Goal: Task Accomplishment & Management: Manage account settings

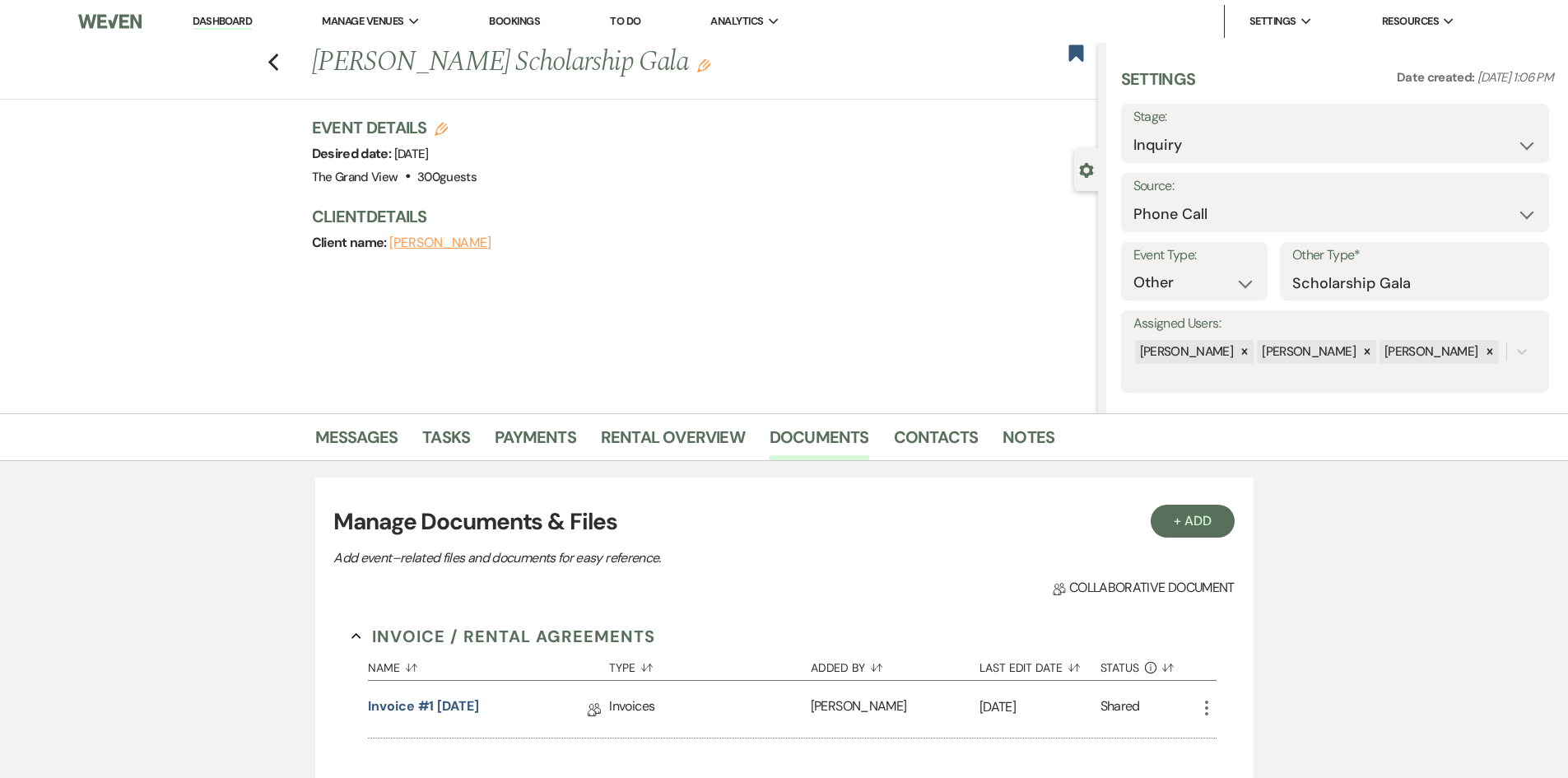
select select "22"
select select "13"
click at [279, 65] on icon "Previous" at bounding box center [274, 62] width 13 height 20
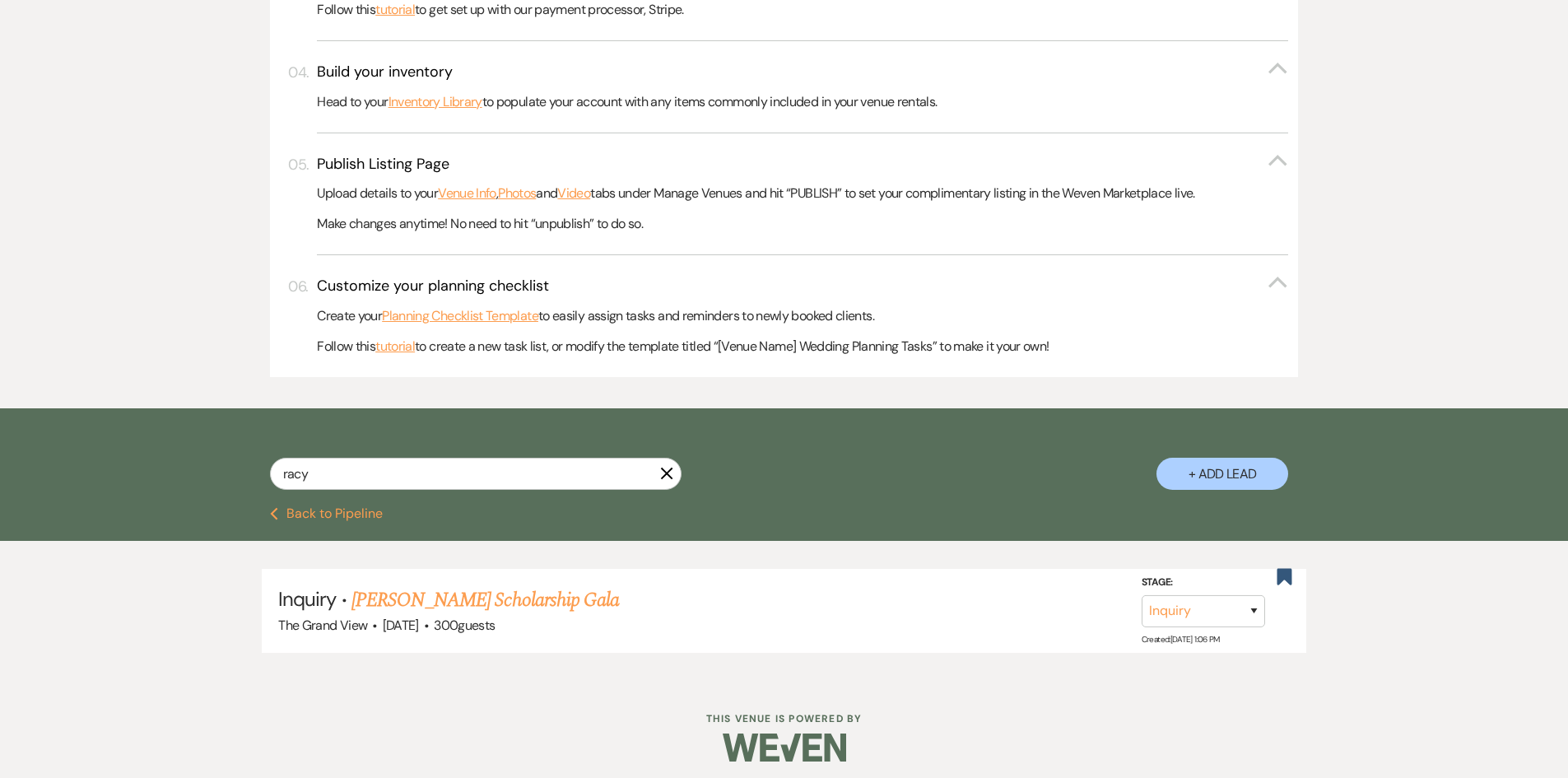
click at [662, 475] on icon "X" at bounding box center [667, 473] width 14 height 14
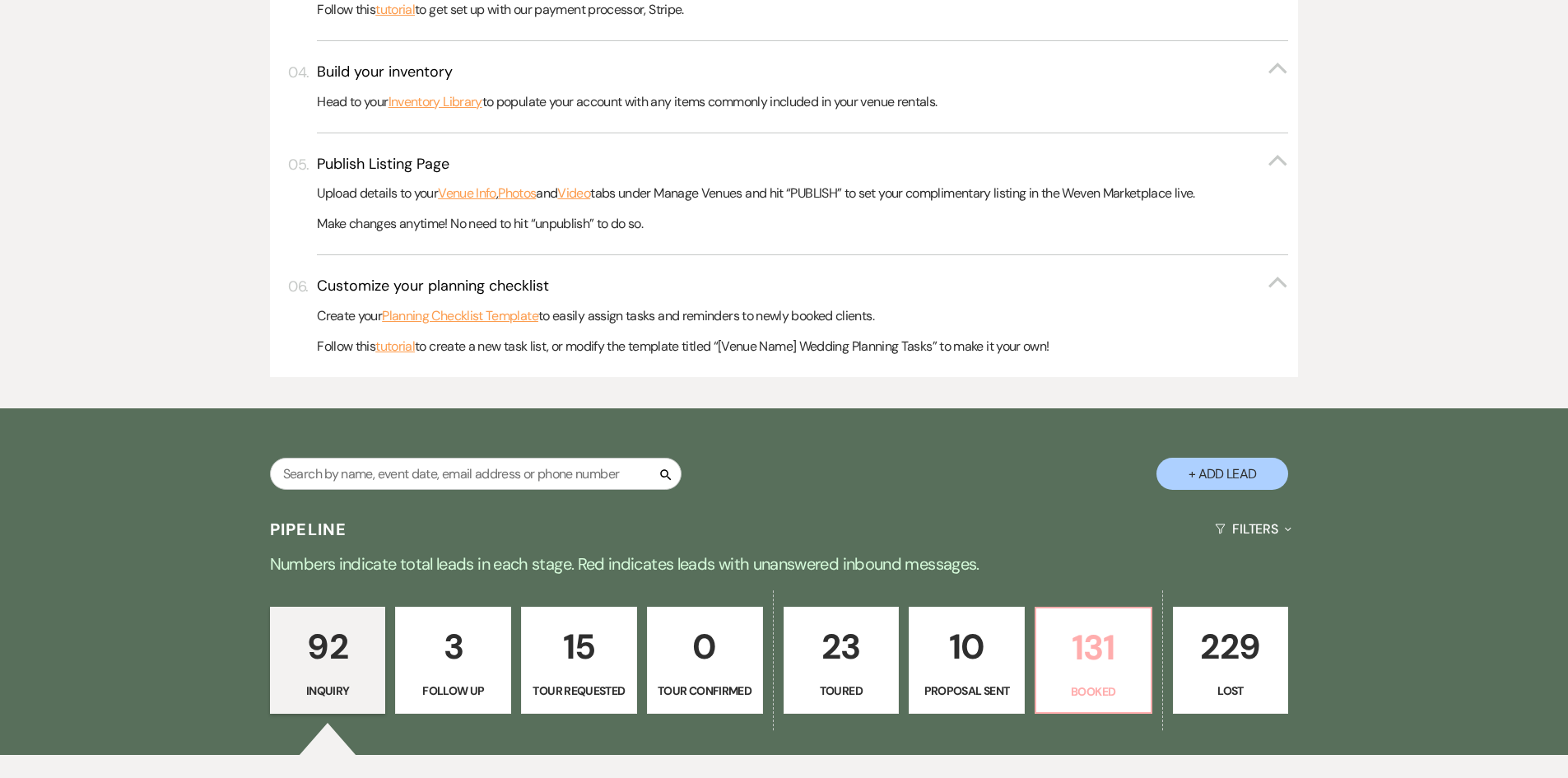
click at [1103, 640] on p "131" at bounding box center [1092, 647] width 94 height 55
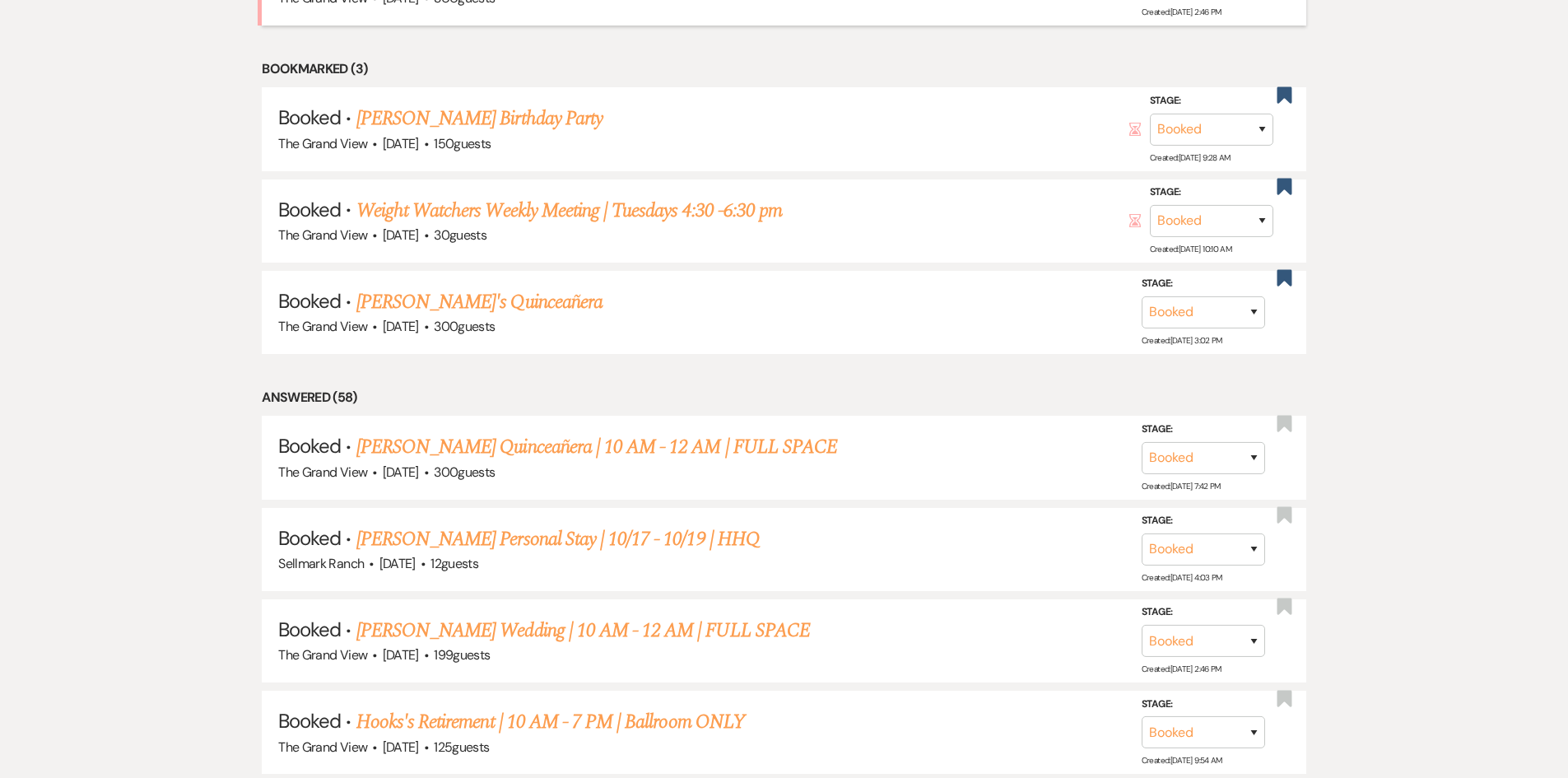
scroll to position [1288, 0]
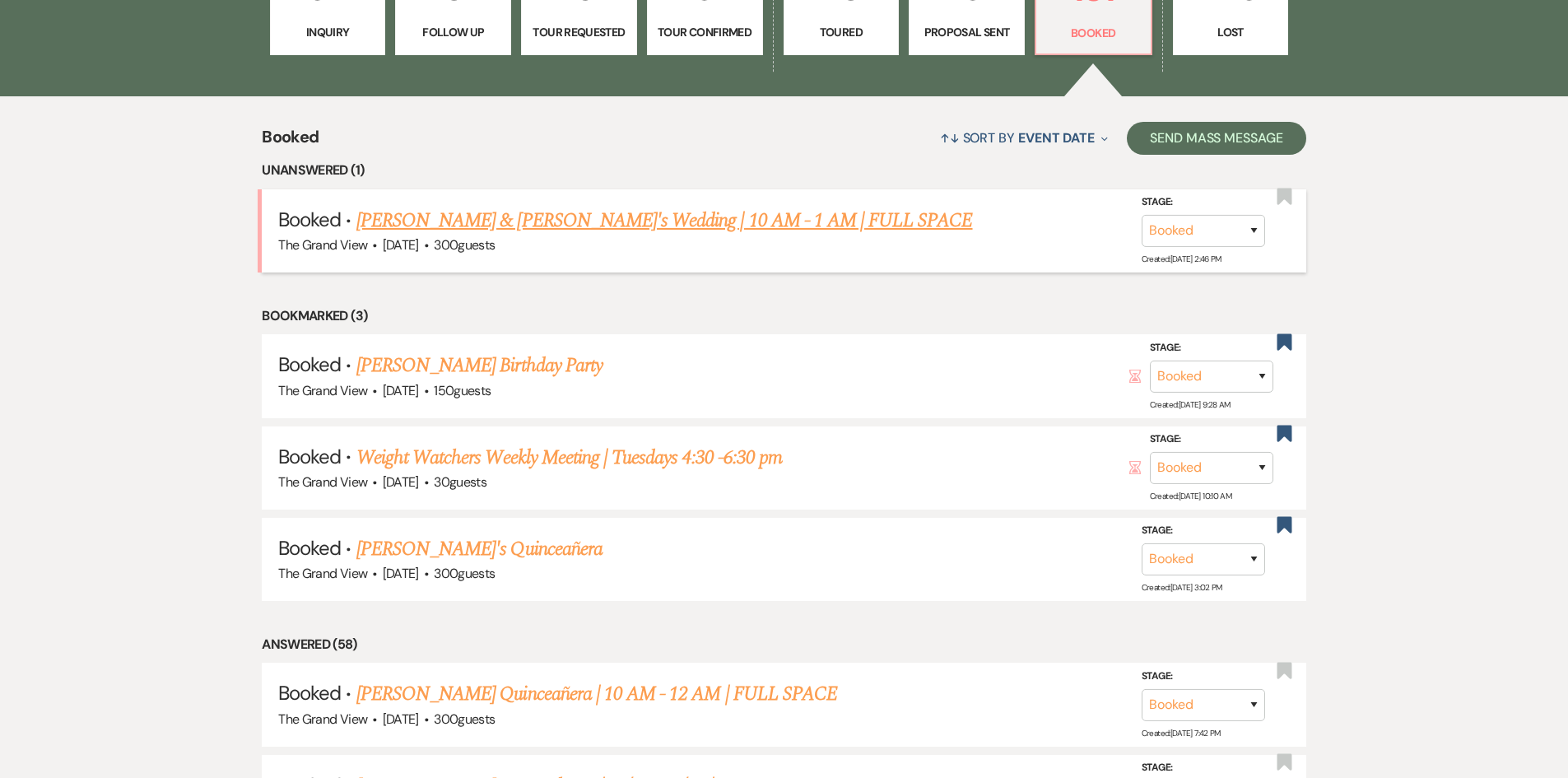
click at [601, 221] on link "[PERSON_NAME] & [PERSON_NAME]'s Wedding | 10 AM - 1 AM | FULL SPACE" at bounding box center [664, 220] width 617 height 30
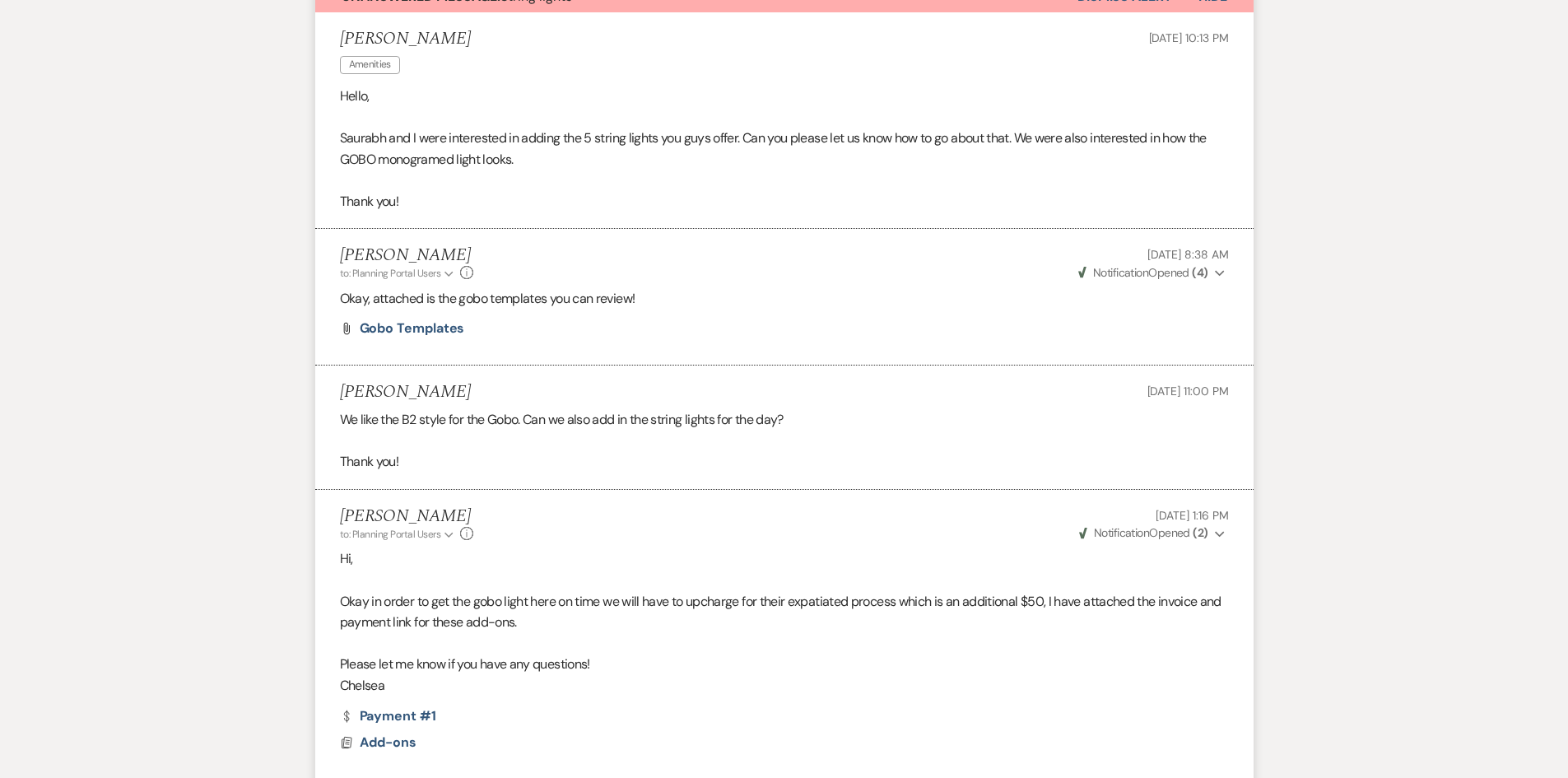
scroll to position [83, 0]
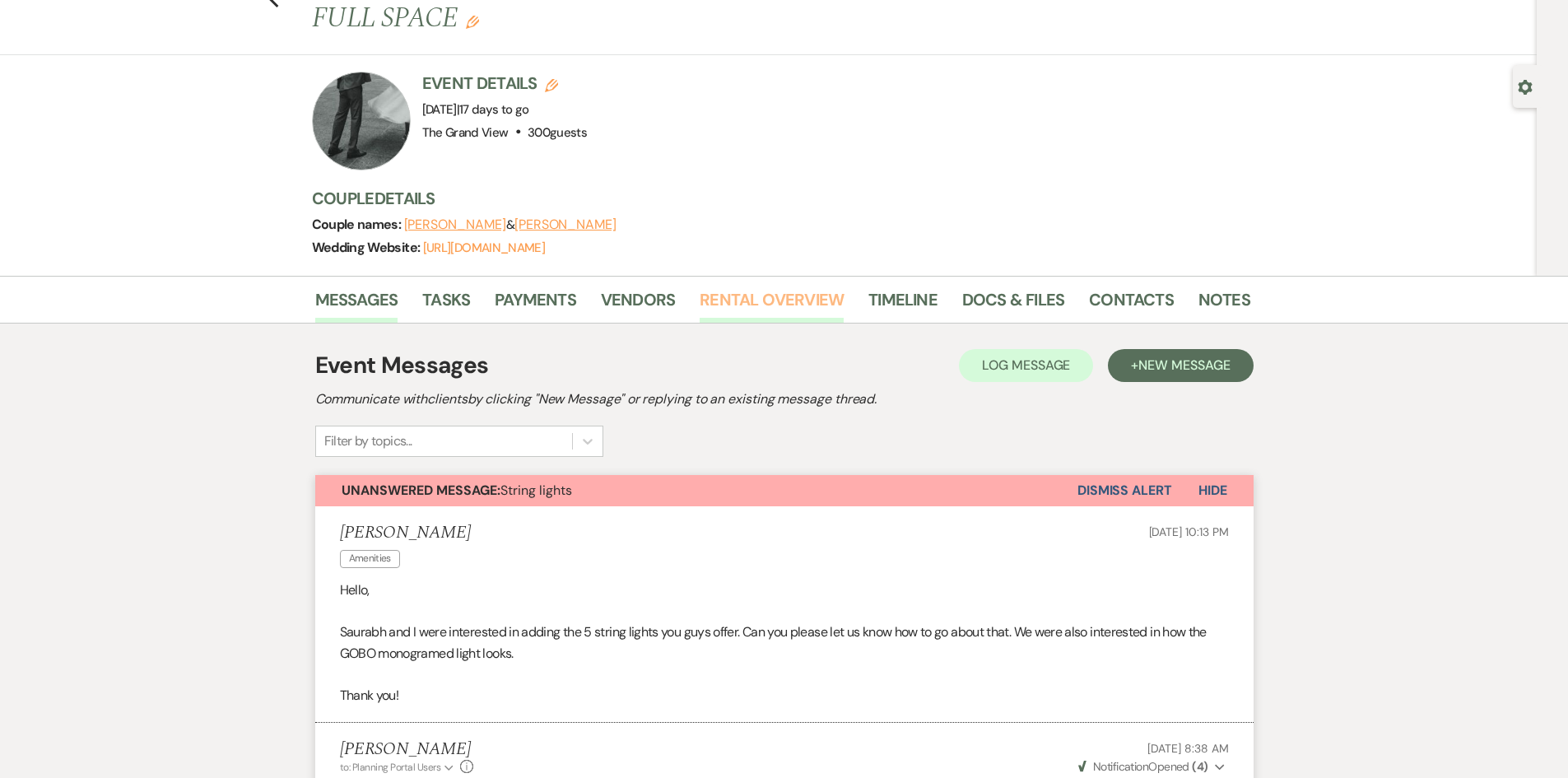
click at [781, 286] on link "Rental Overview" at bounding box center [771, 304] width 144 height 37
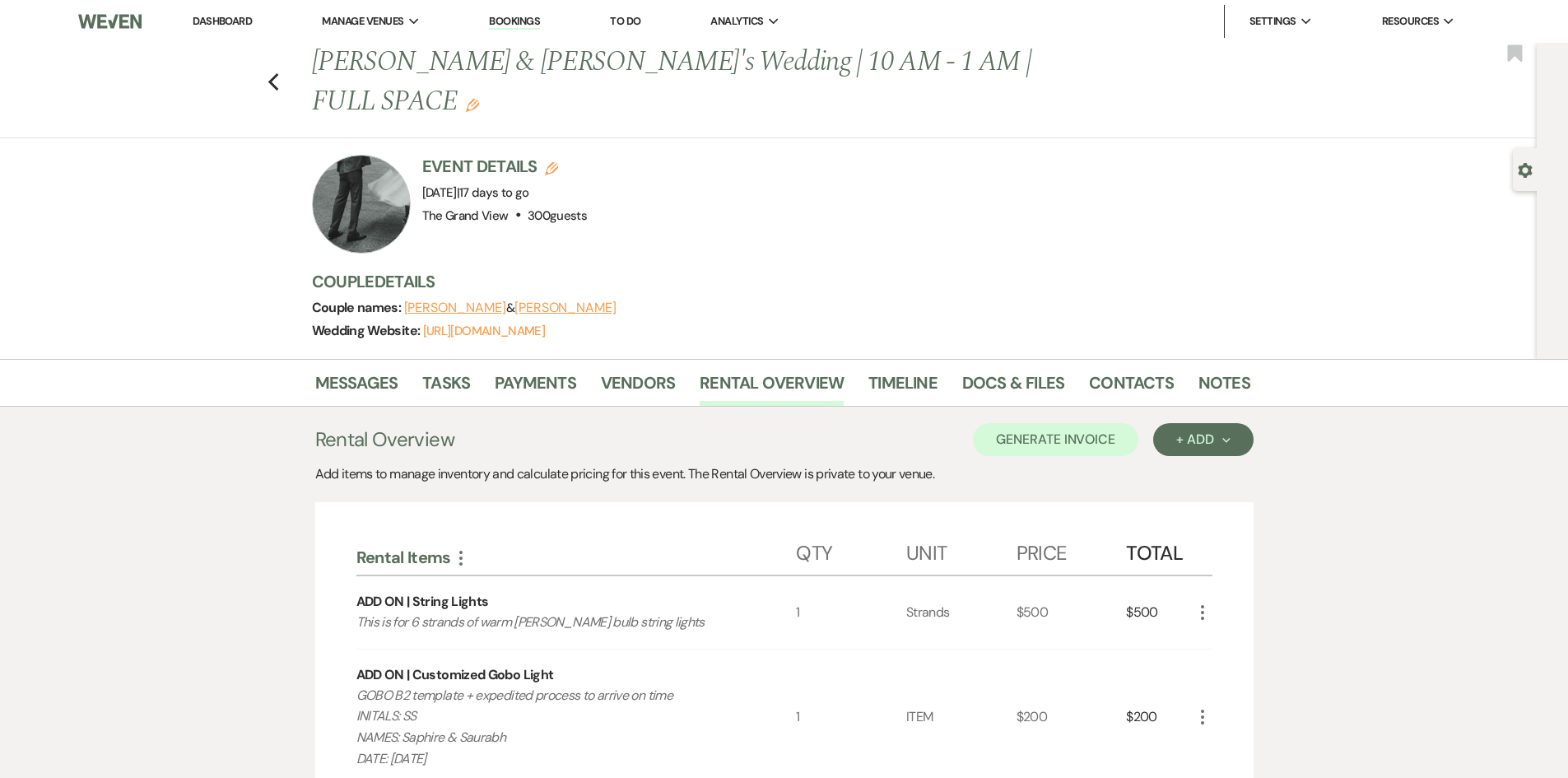
click at [1197, 707] on icon "More" at bounding box center [1202, 716] width 20 height 20
click at [1213, 771] on use "button" at bounding box center [1215, 775] width 9 height 9
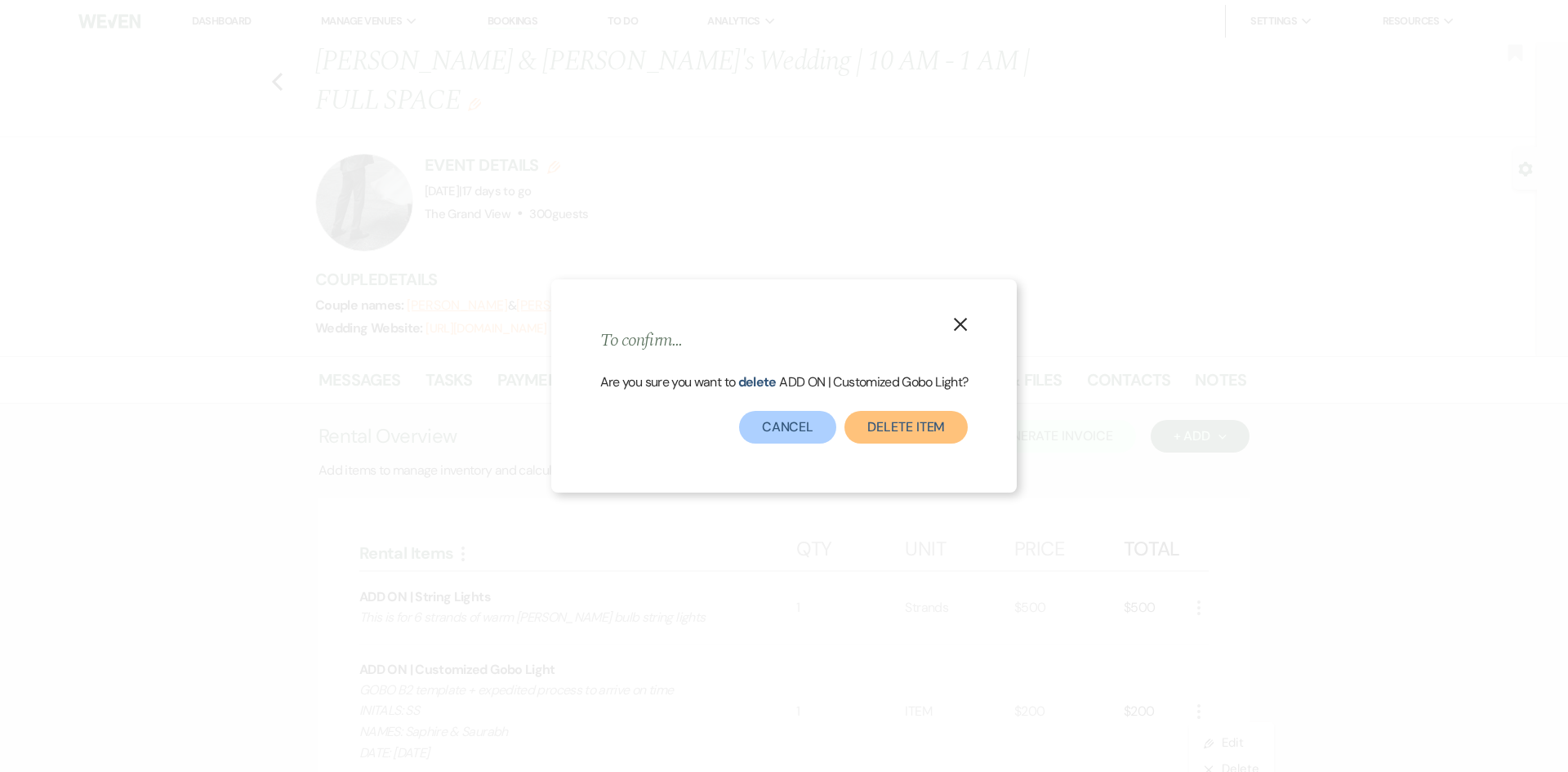
click at [906, 423] on button "Delete Item" at bounding box center [906, 426] width 123 height 33
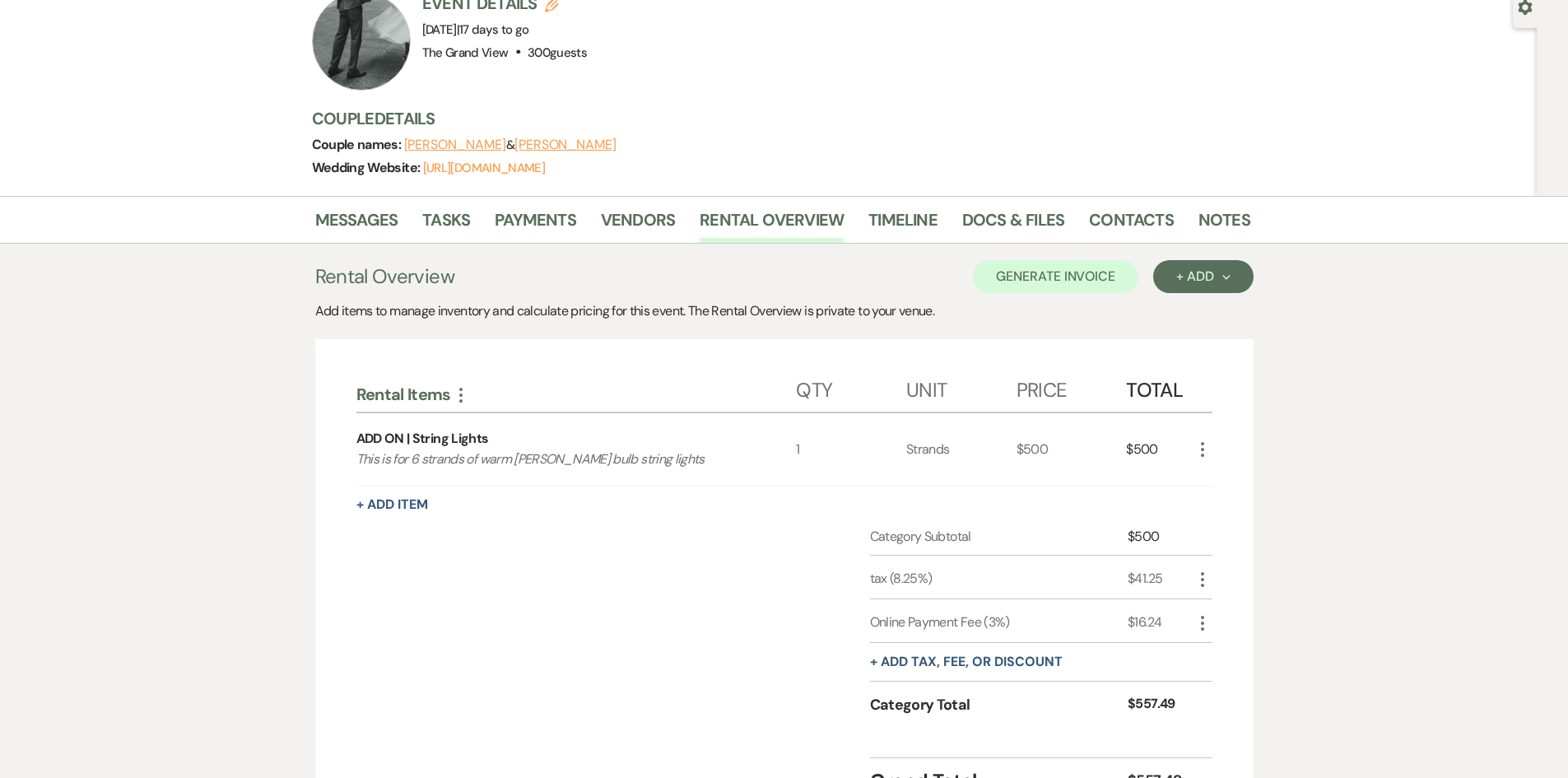
scroll to position [165, 0]
click at [1031, 258] on button "Generate Invoice" at bounding box center [1055, 274] width 166 height 33
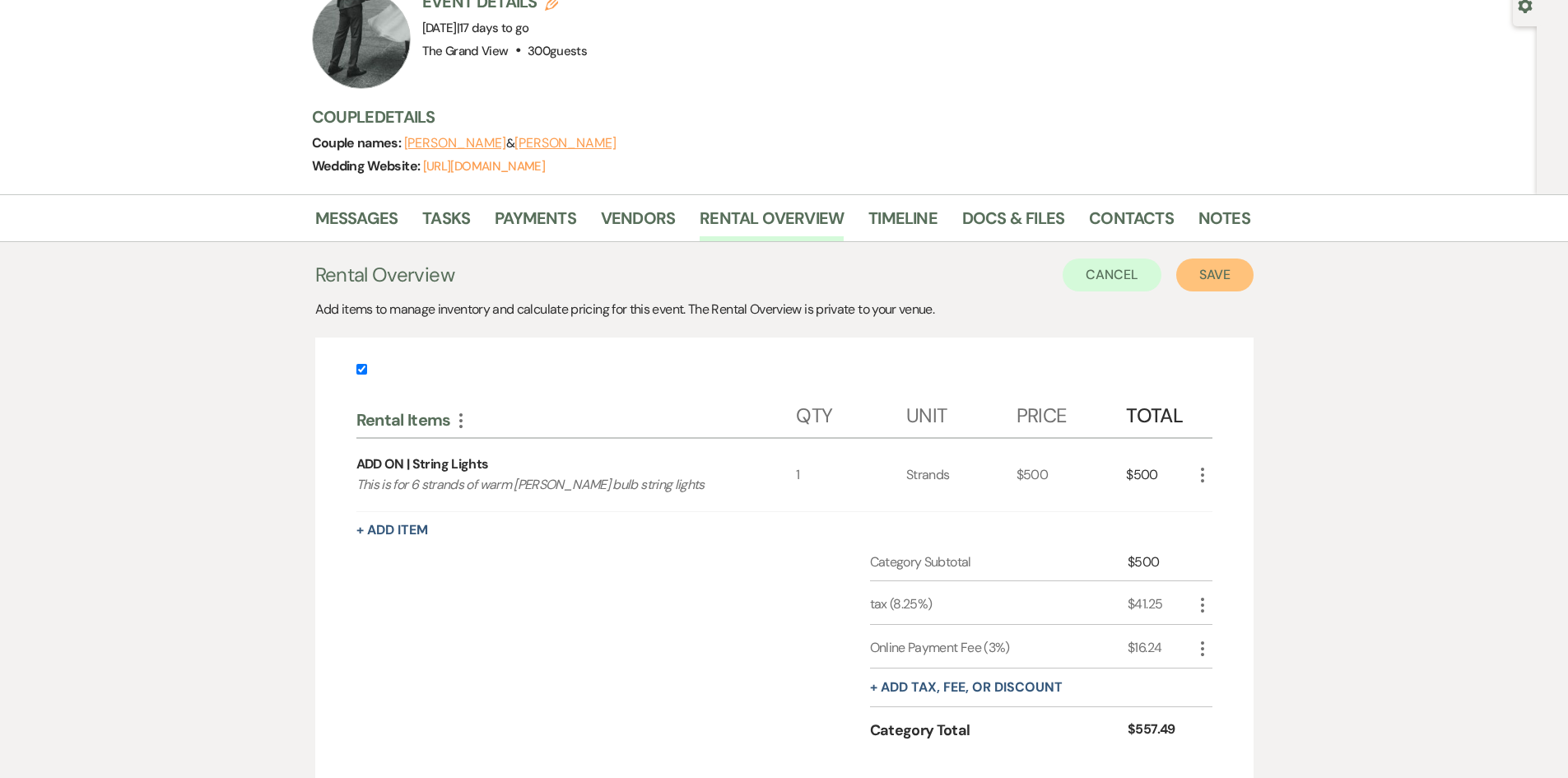
click at [1200, 258] on button "Save" at bounding box center [1214, 274] width 77 height 33
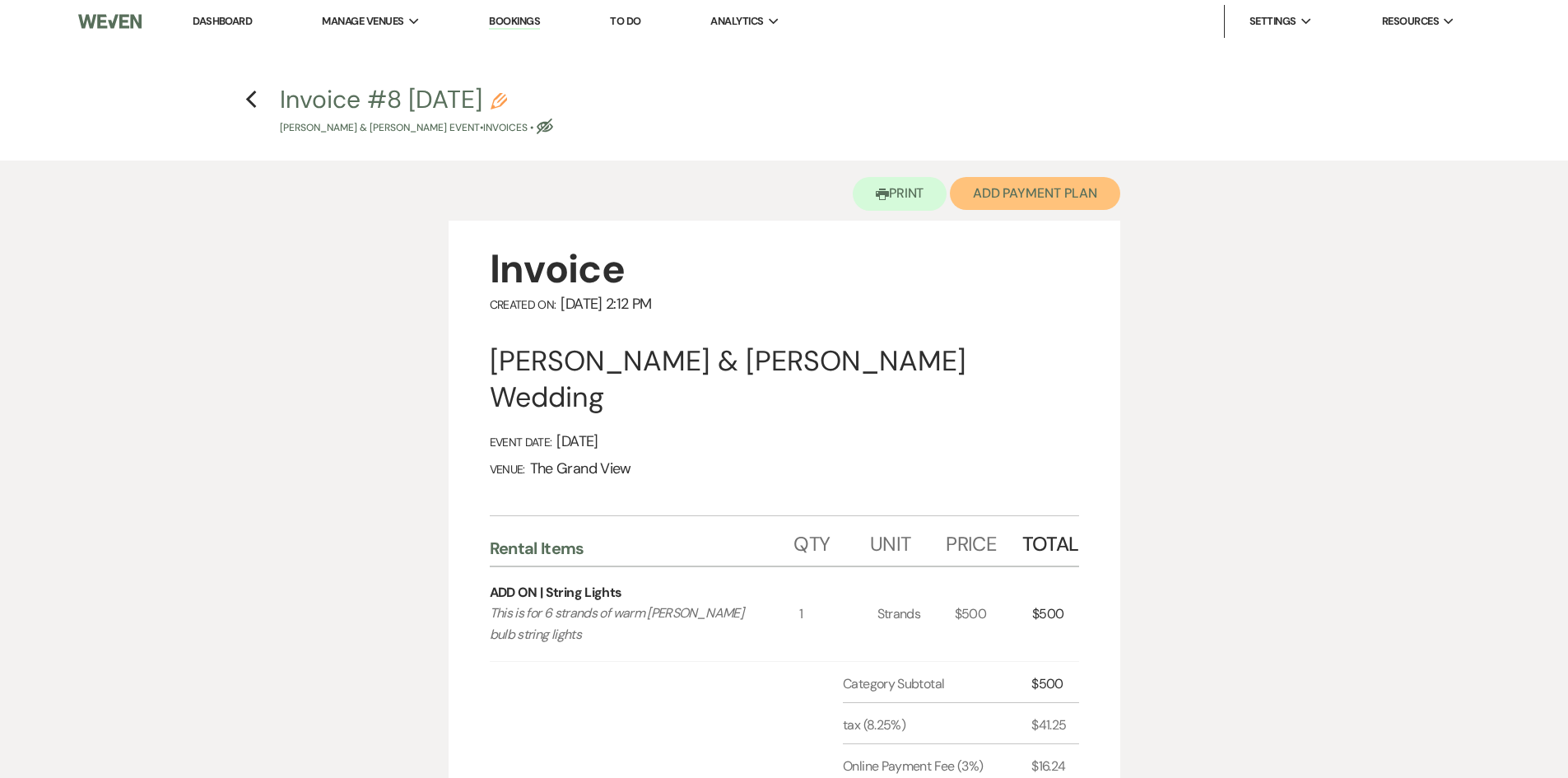
click at [1037, 183] on button "Add Payment Plan" at bounding box center [1035, 193] width 171 height 33
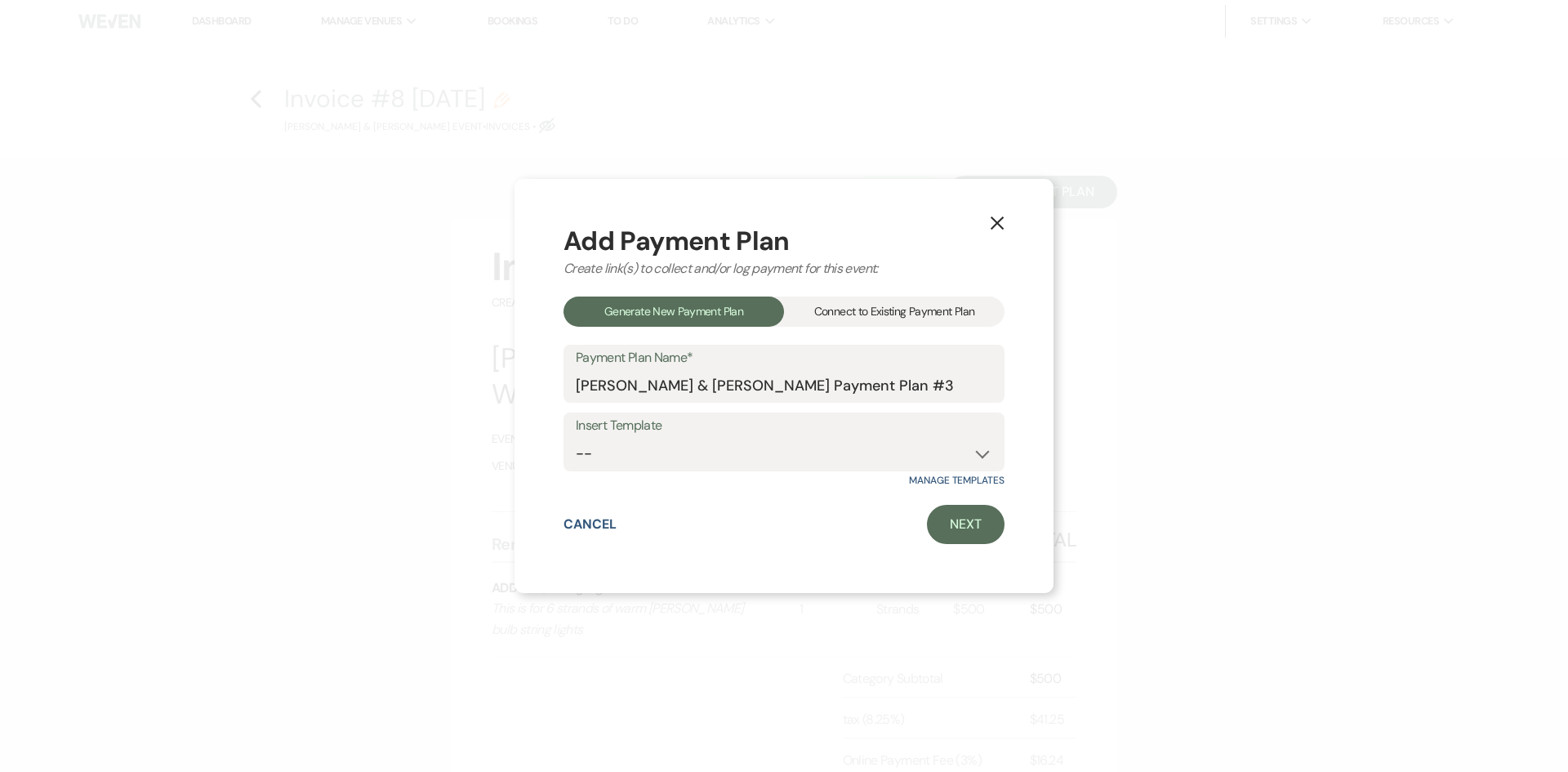
click at [891, 324] on div "Connect to Existing Payment Plan" at bounding box center [894, 312] width 221 height 30
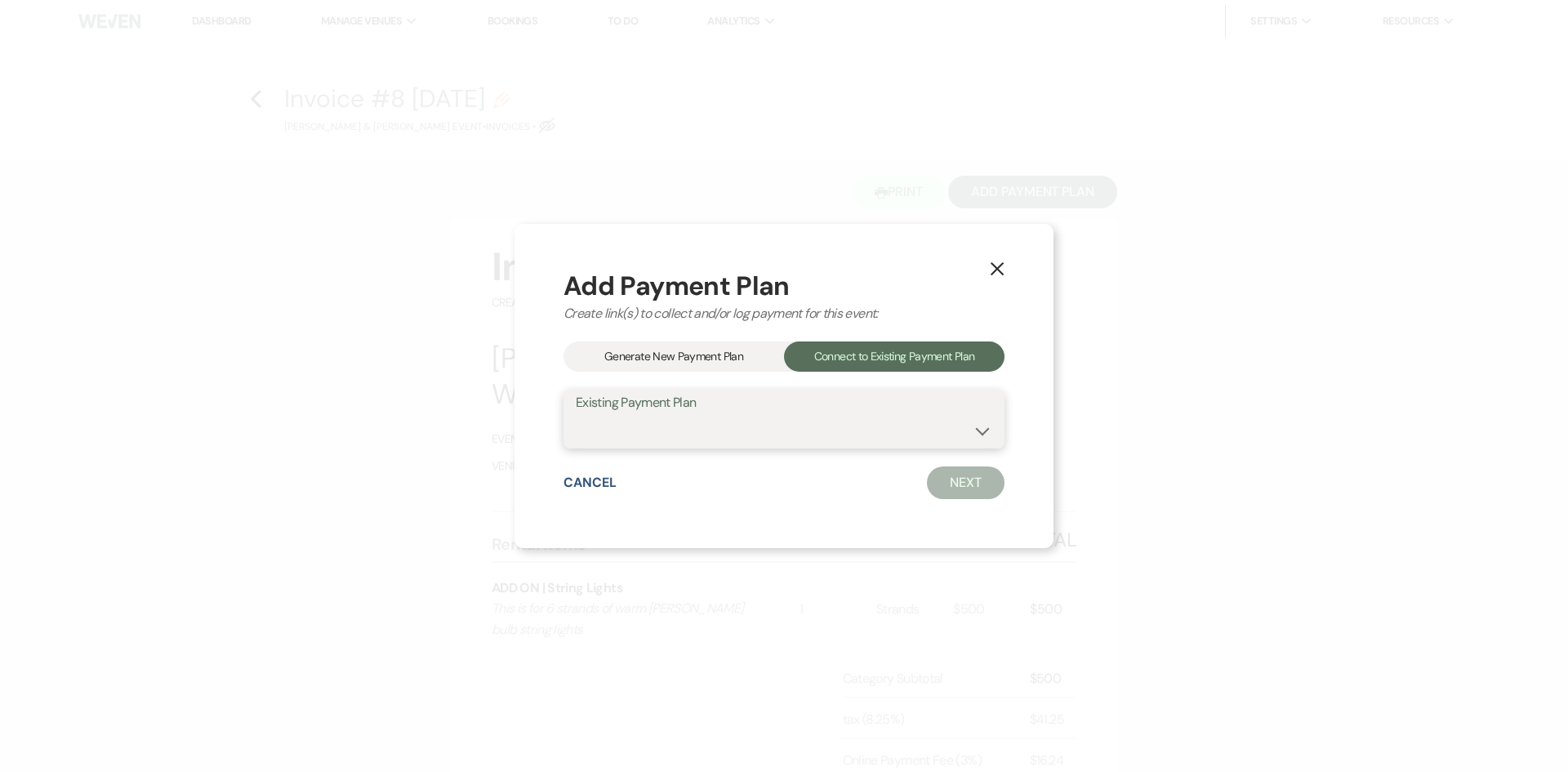
click at [731, 437] on select "ADD-ONS [PERSON_NAME] & [PERSON_NAME] Payment Plan" at bounding box center [784, 431] width 416 height 32
select select "26015"
click at [576, 415] on select "ADD-ONS [PERSON_NAME] & [PERSON_NAME] Payment Plan" at bounding box center [784, 431] width 416 height 32
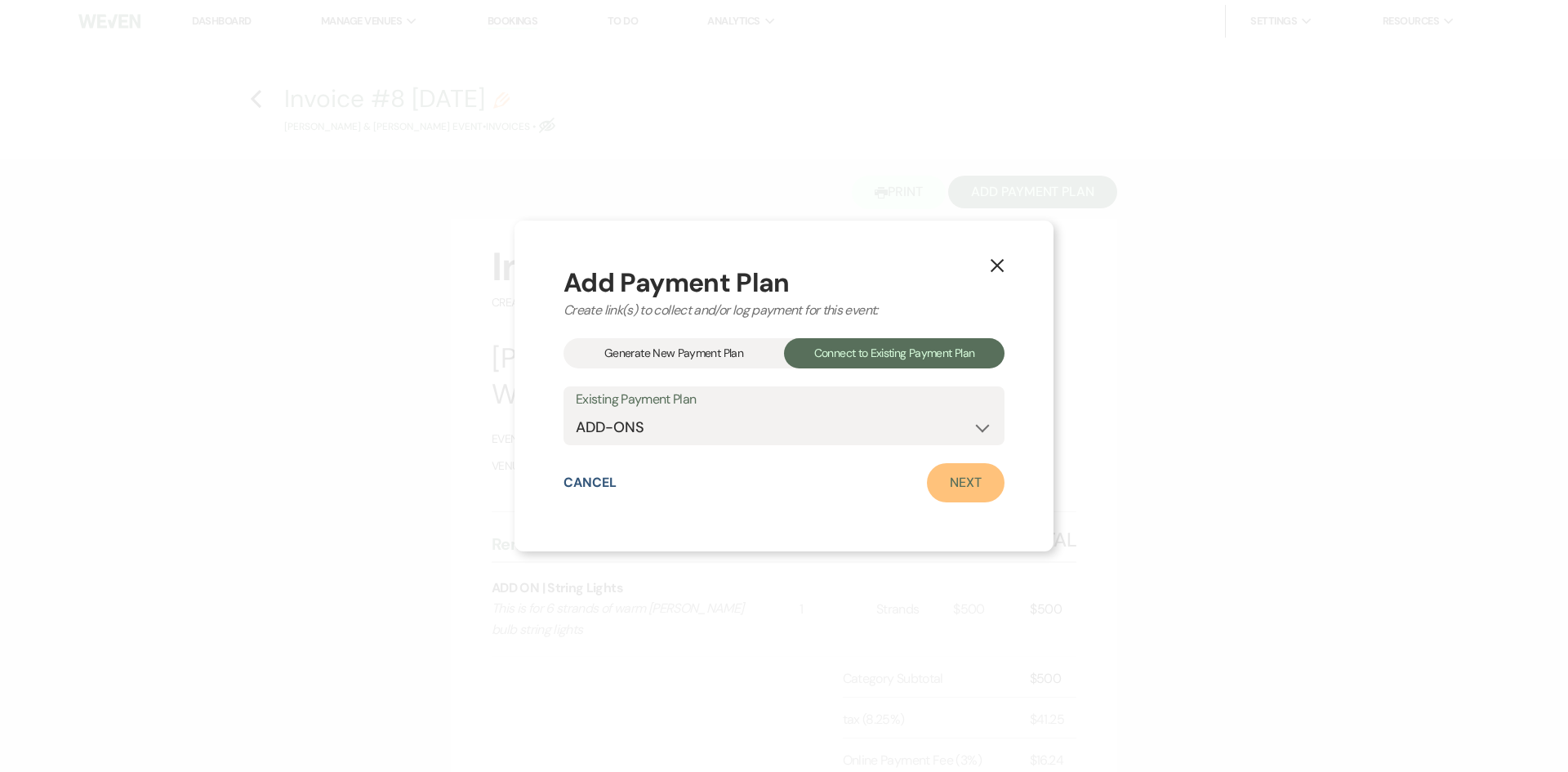
click at [980, 485] on link "Next" at bounding box center [966, 482] width 78 height 40
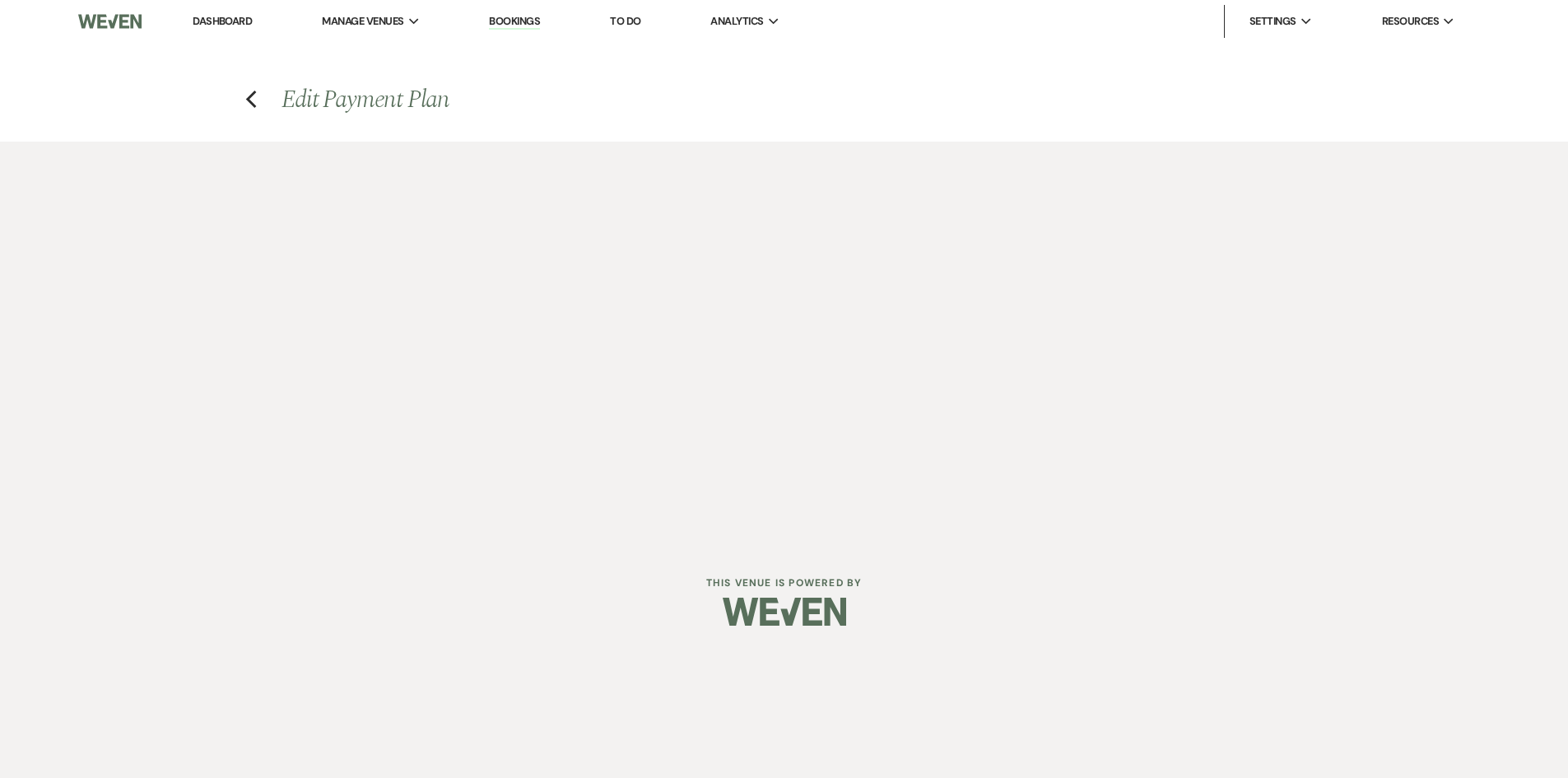
select select "29957"
select select "2"
select select "percentage"
select select "client"
select select "weeks"
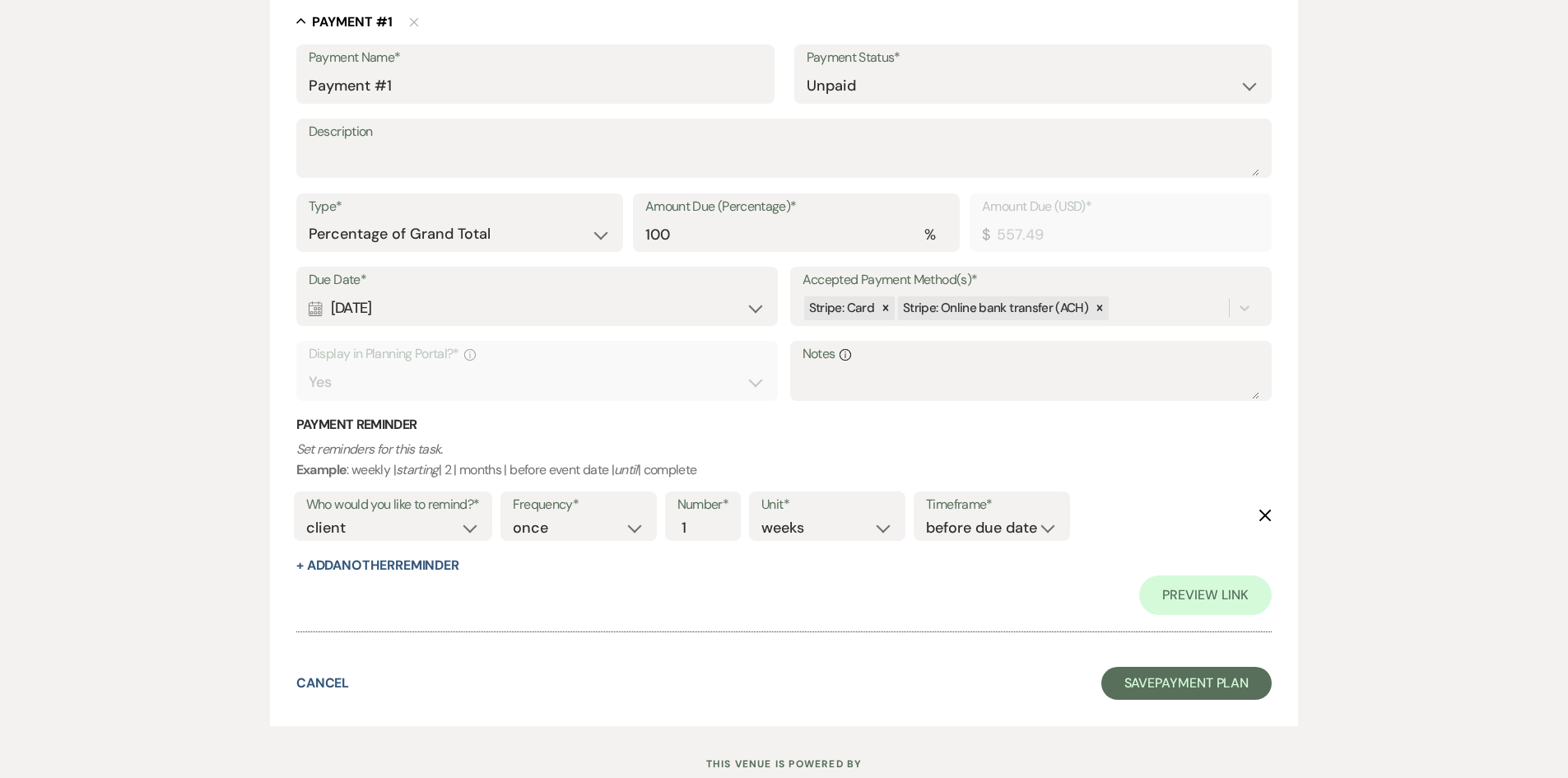
scroll to position [431, 0]
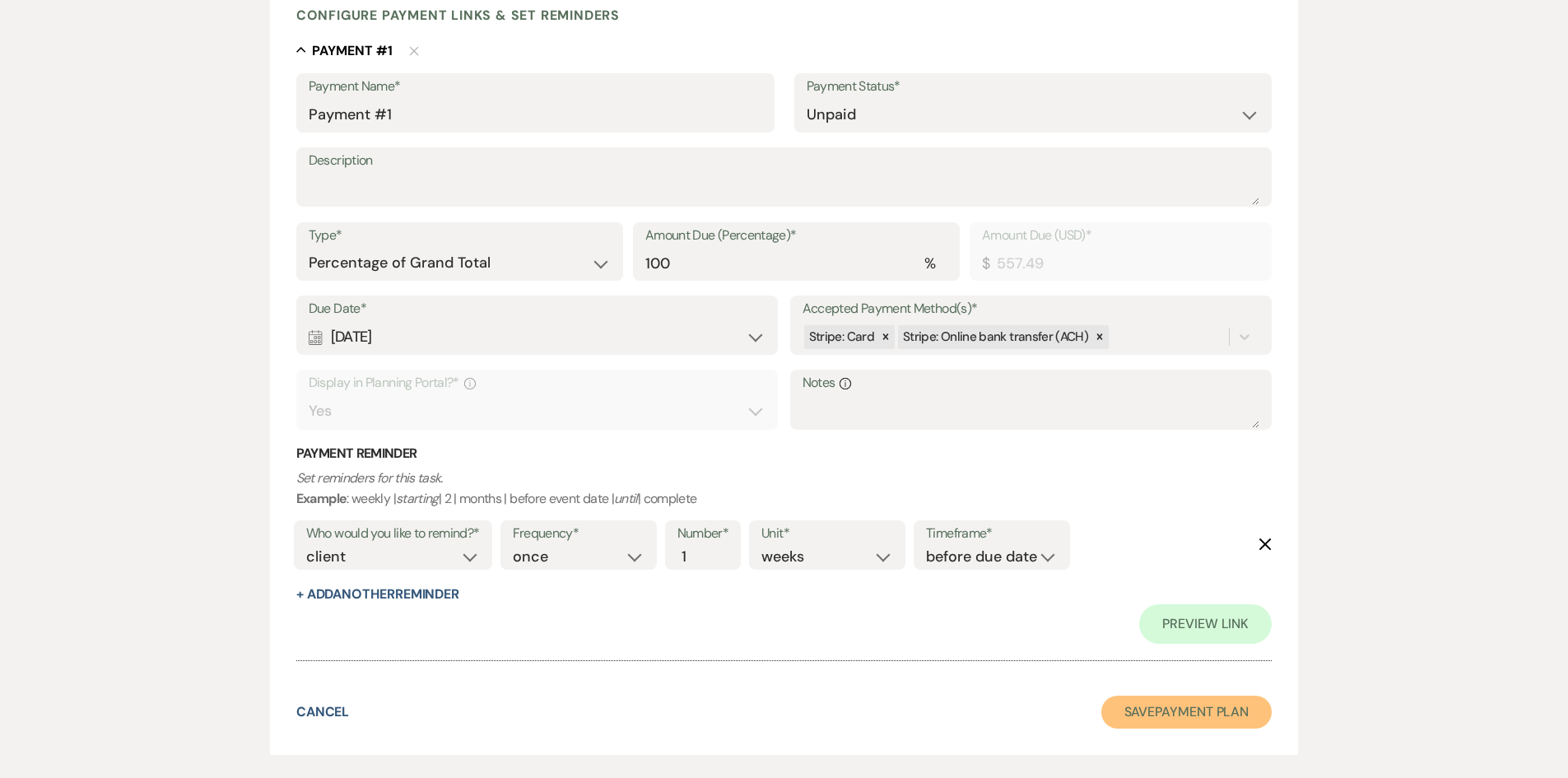
click at [1143, 709] on button "Save Payment Plan" at bounding box center [1187, 712] width 172 height 33
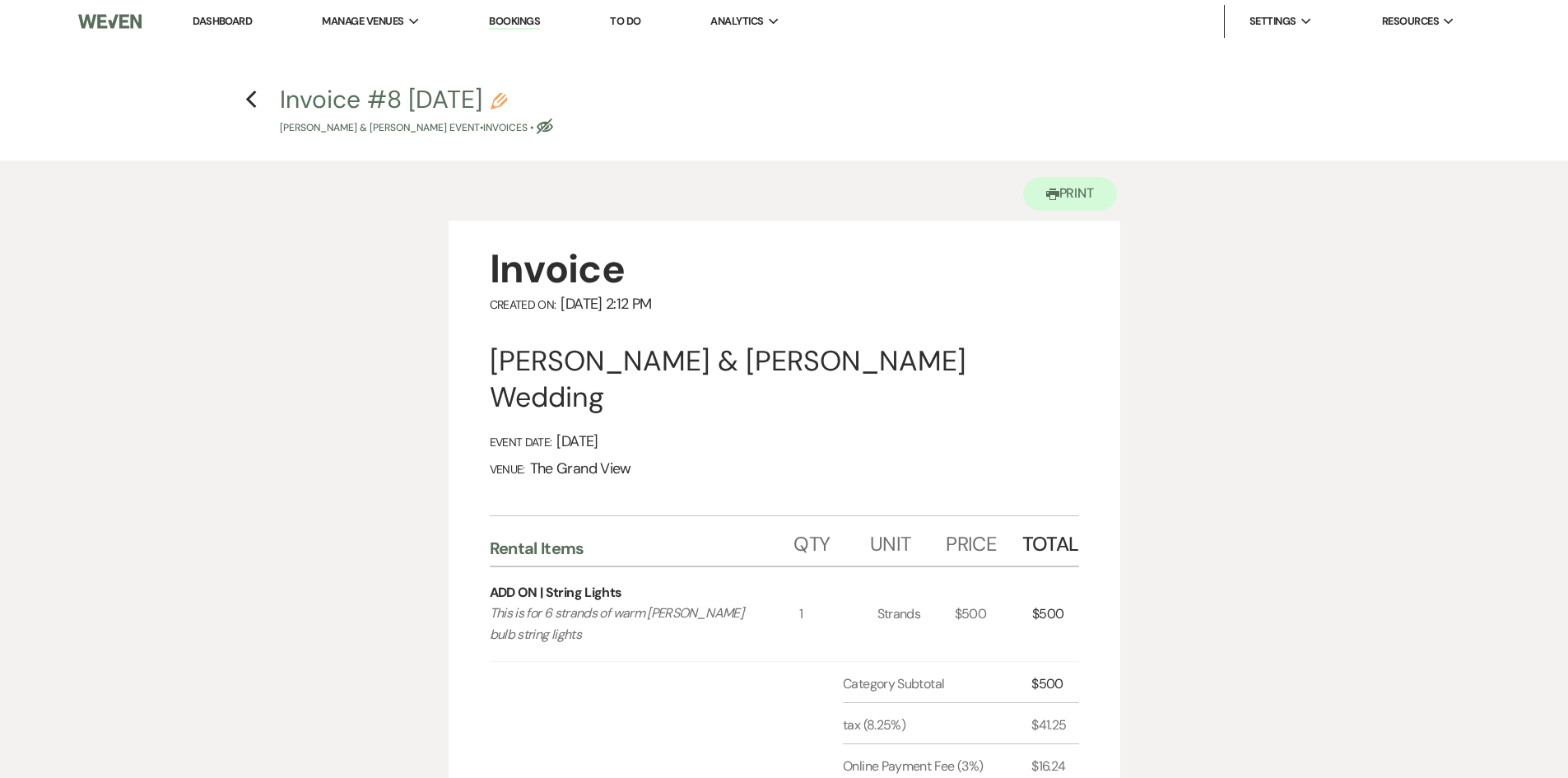
click at [240, 101] on h4 "Previous Invoice #8 [DATE] Pencil Saphire [PERSON_NAME] & [PERSON_NAME] Event •…" at bounding box center [784, 109] width 1185 height 54
click at [252, 101] on icon "Previous" at bounding box center [251, 99] width 13 height 20
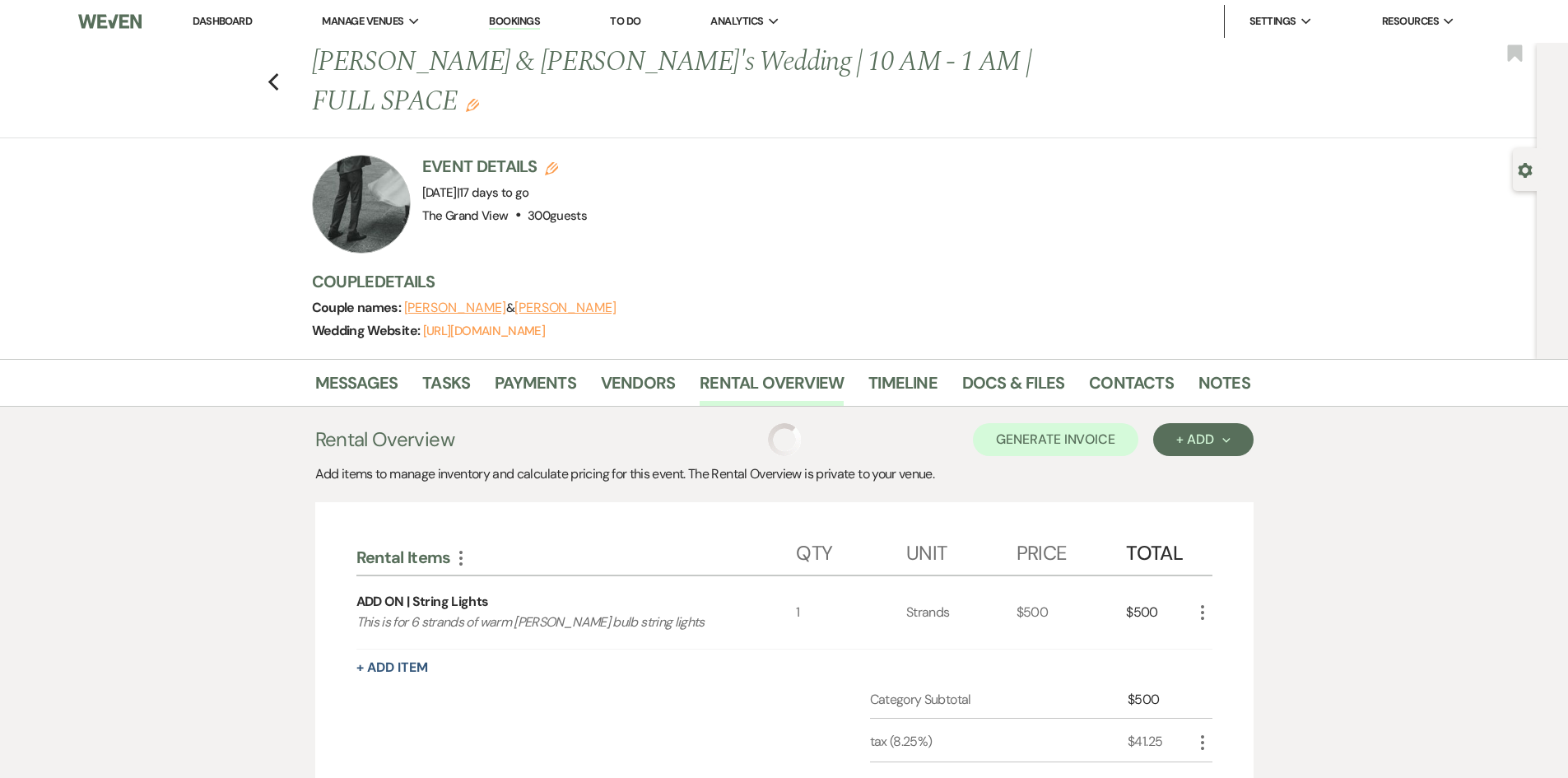
scroll to position [165, 0]
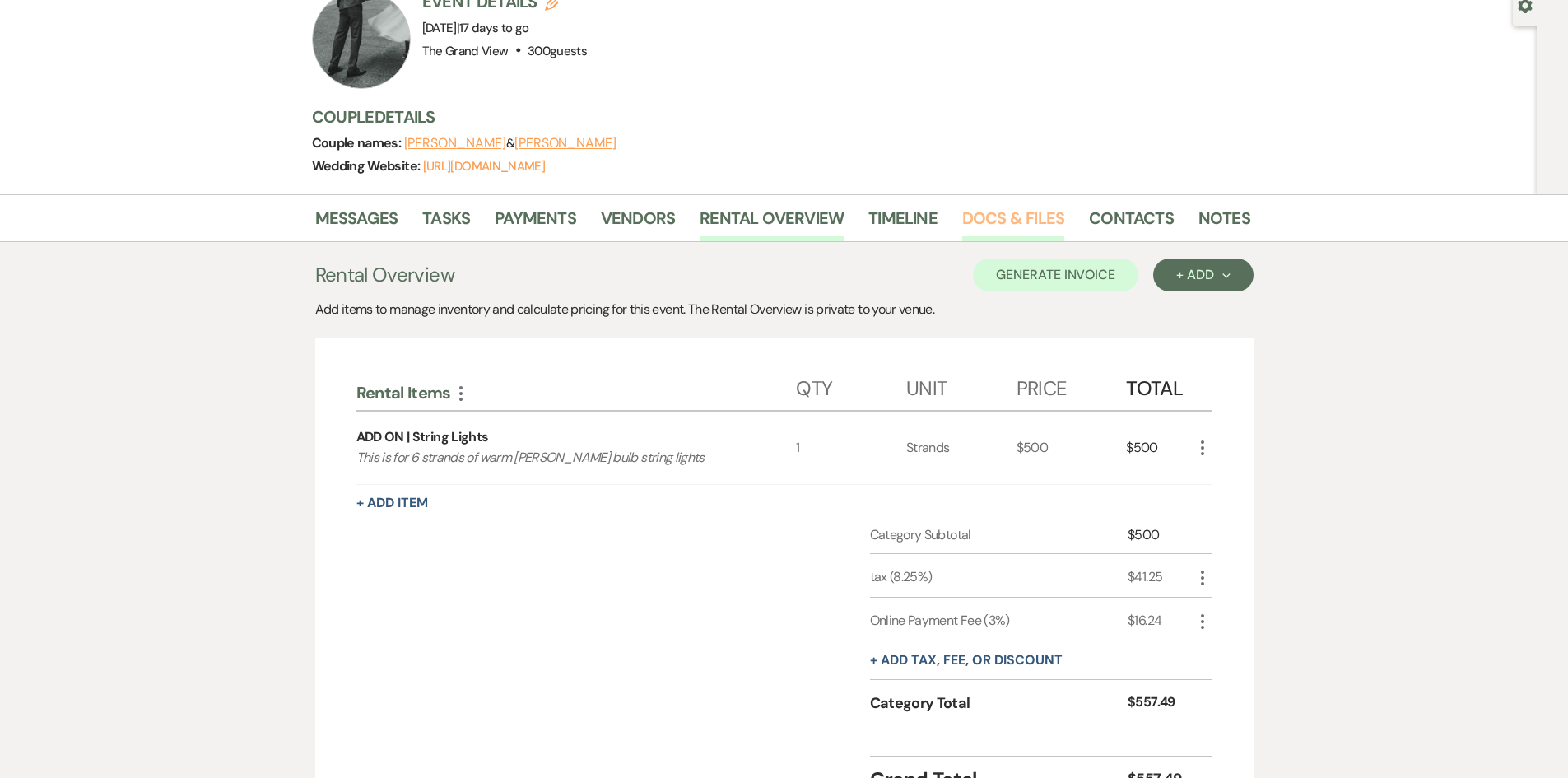
click at [1038, 205] on link "Docs & Files" at bounding box center [1013, 223] width 102 height 37
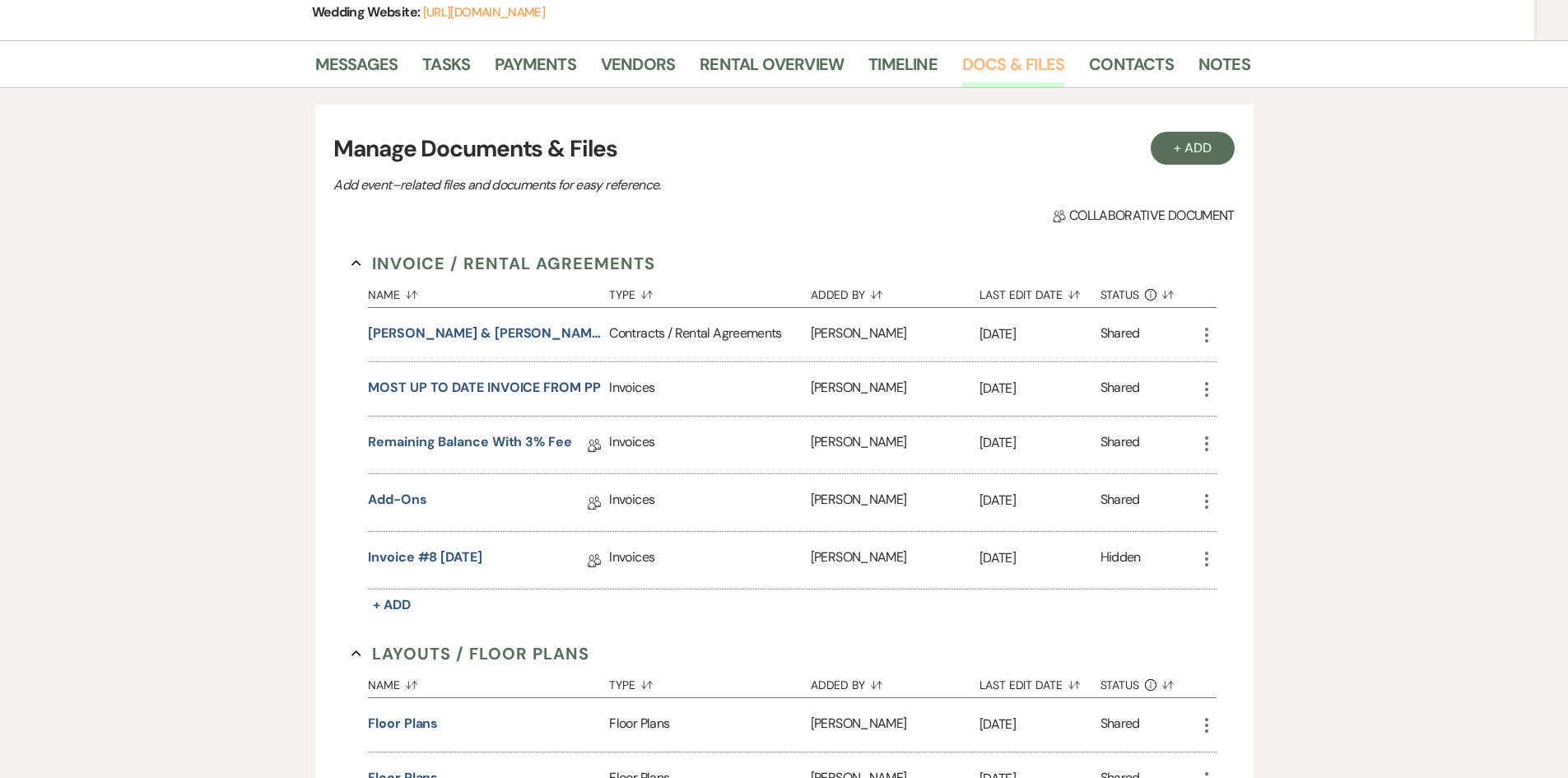
scroll to position [330, 0]
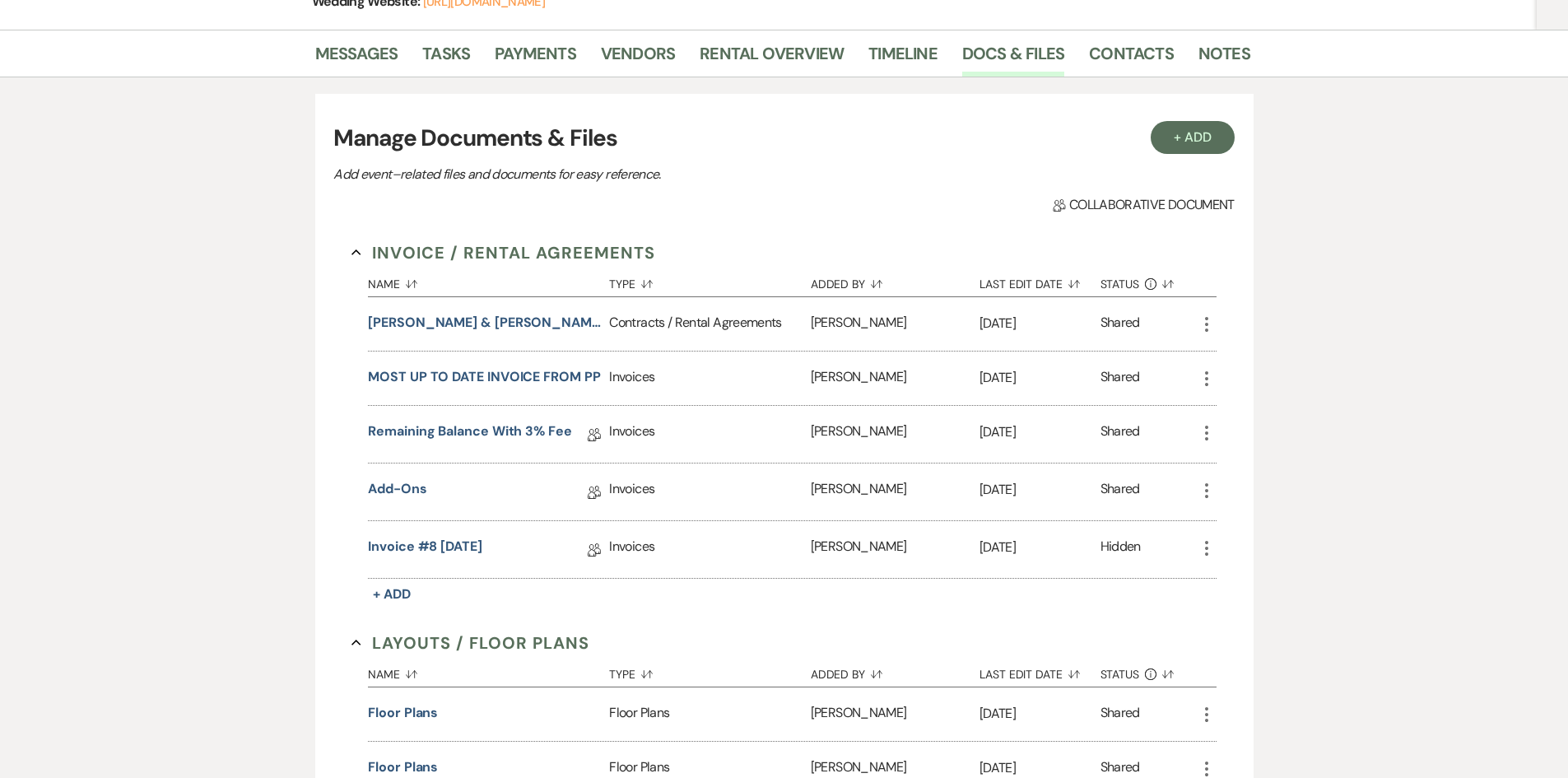
click at [1211, 481] on icon "More" at bounding box center [1206, 490] width 20 height 20
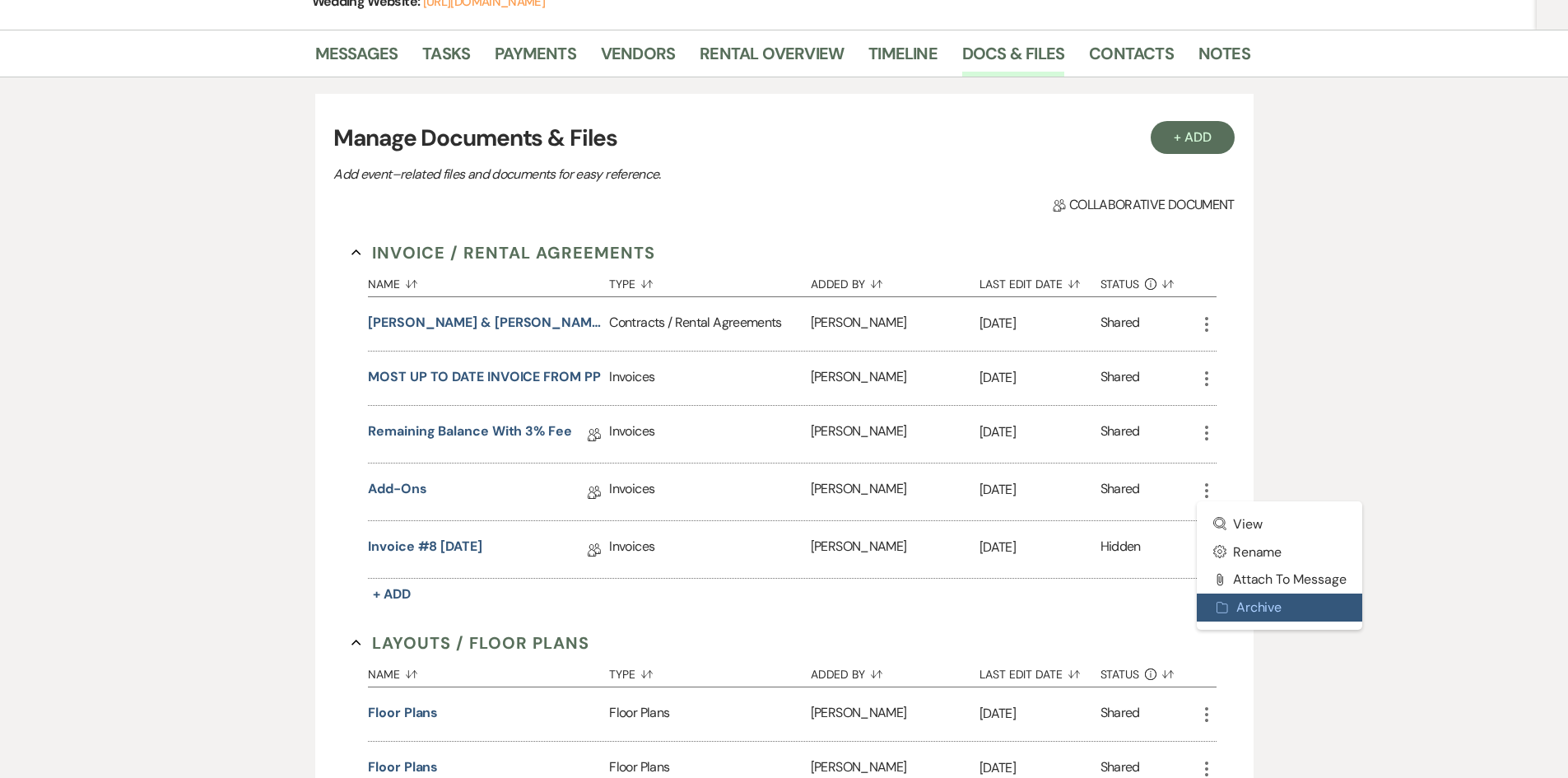
click at [1237, 594] on button "Archive Archive" at bounding box center [1280, 607] width 166 height 28
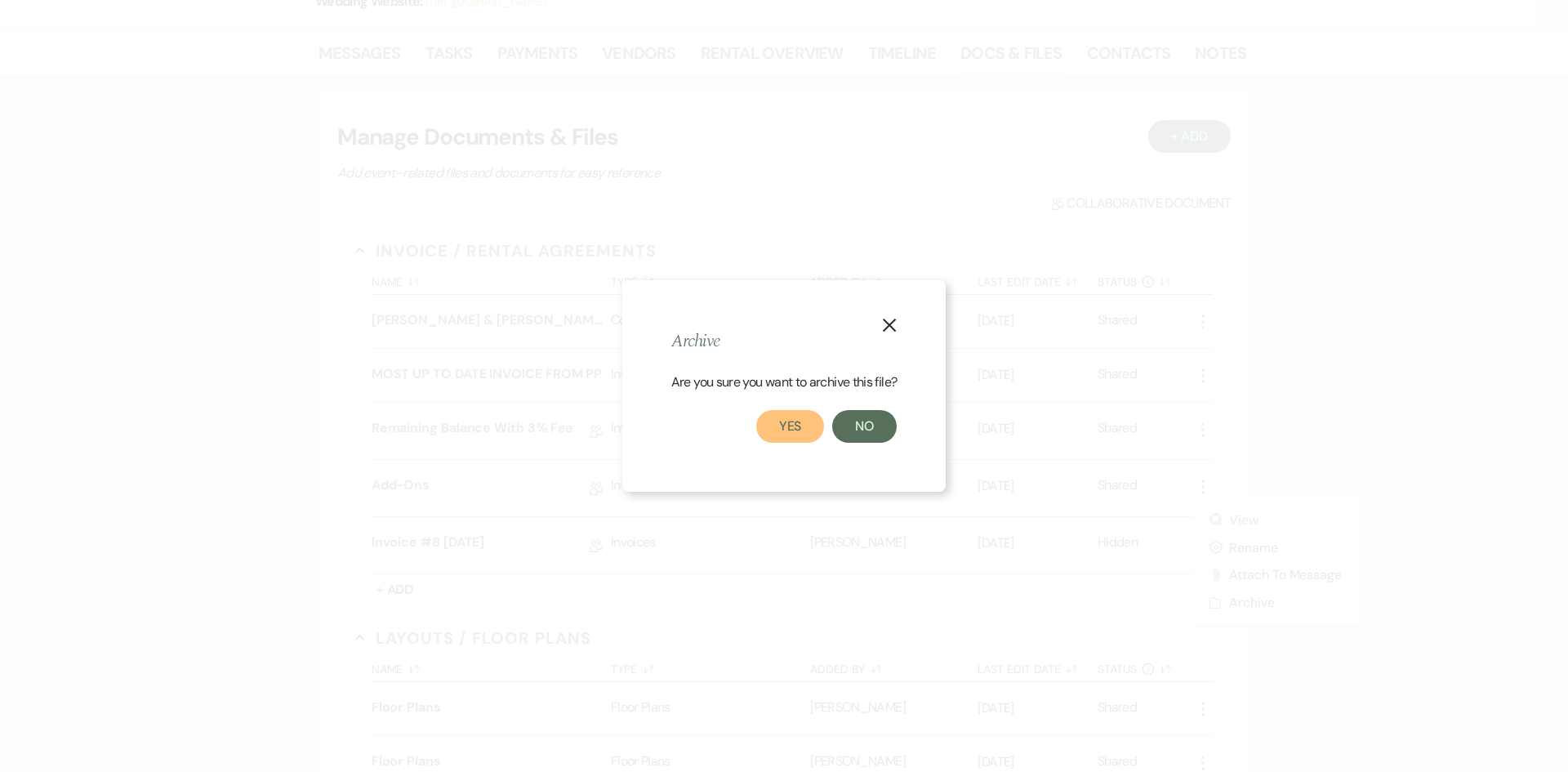
click at [776, 426] on button "Yes" at bounding box center [790, 426] width 68 height 33
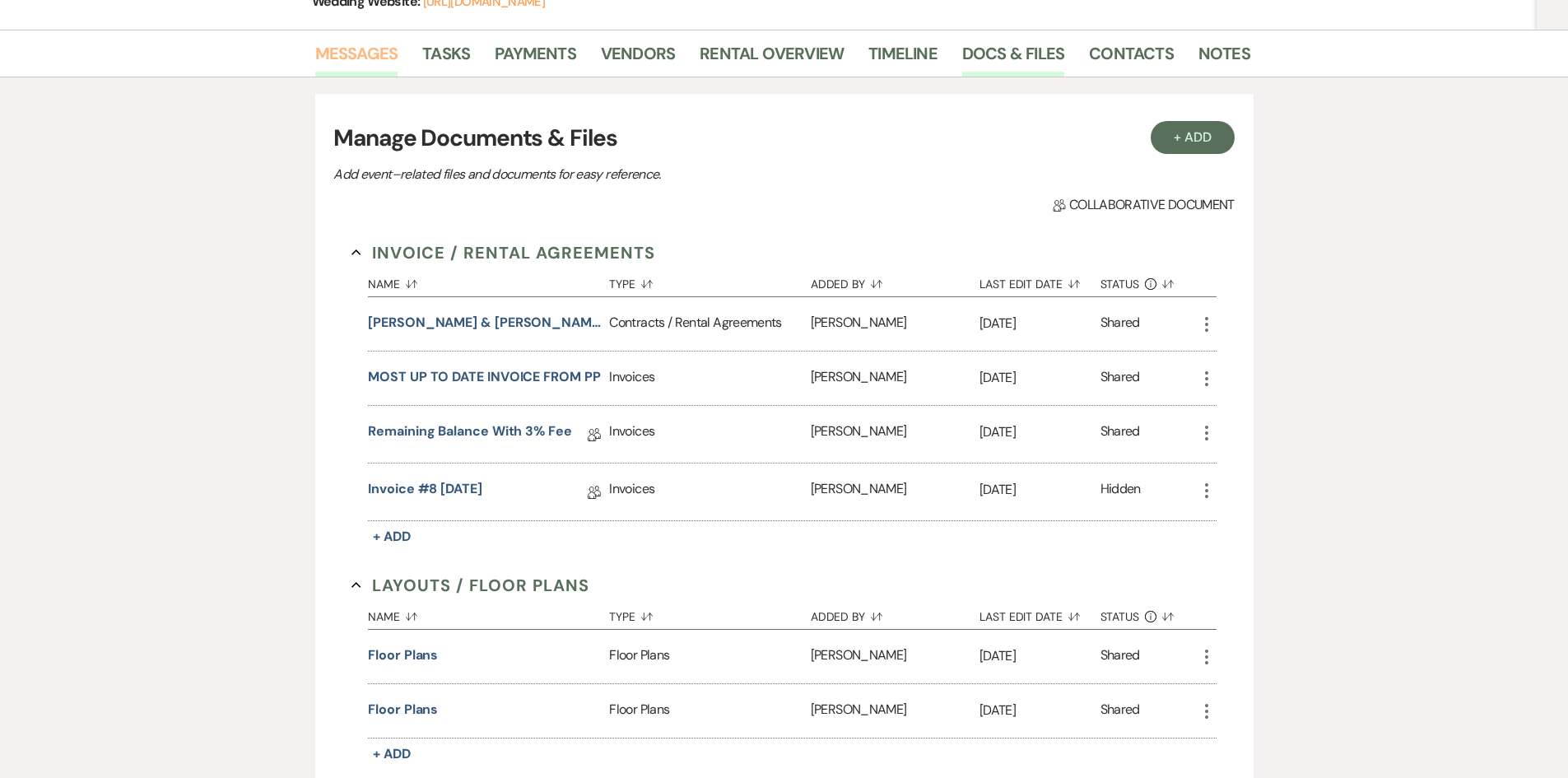
click at [360, 40] on link "Messages" at bounding box center [357, 58] width 83 height 37
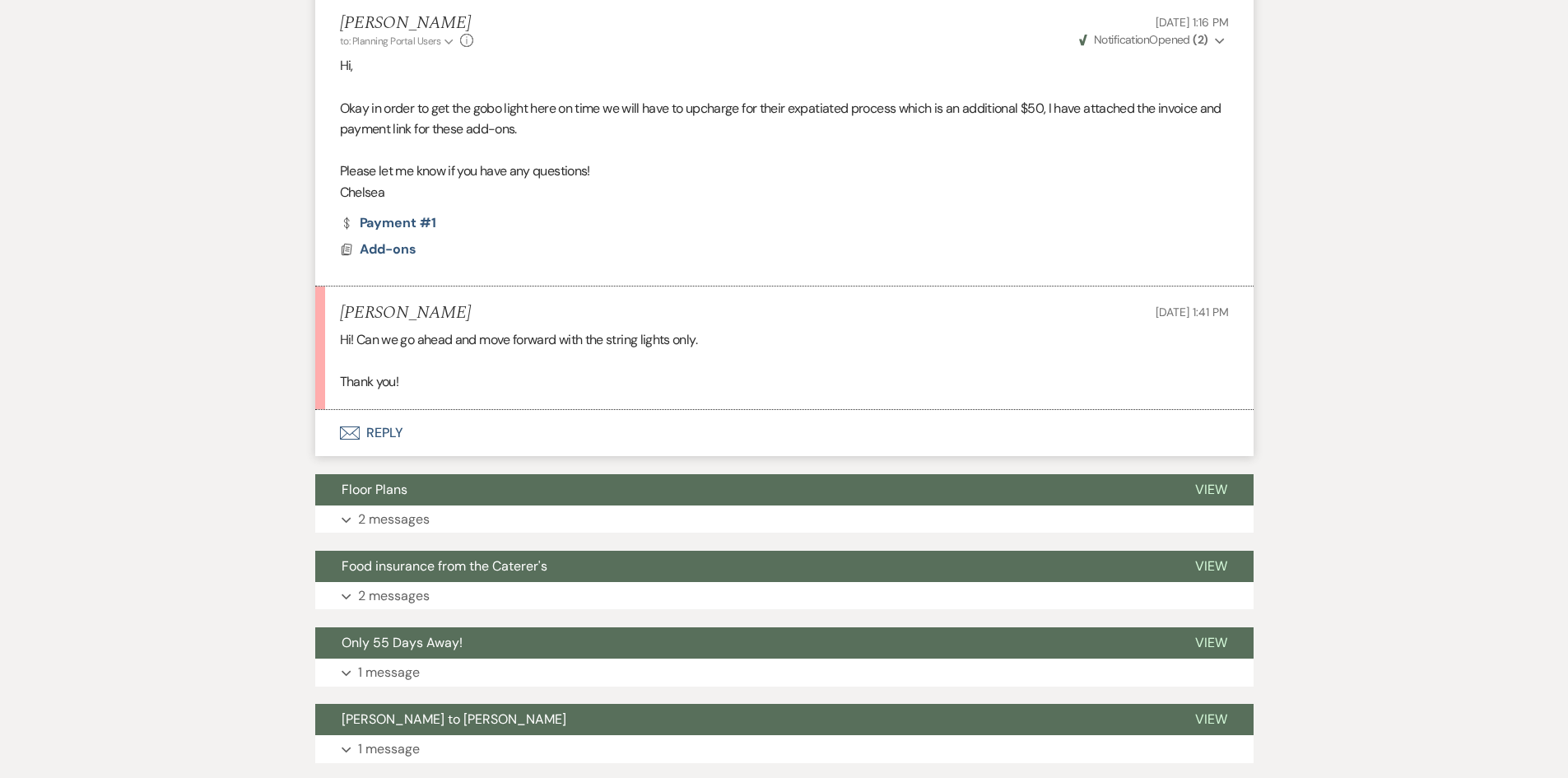
click at [371, 409] on button "Envelope Reply" at bounding box center [784, 432] width 938 height 46
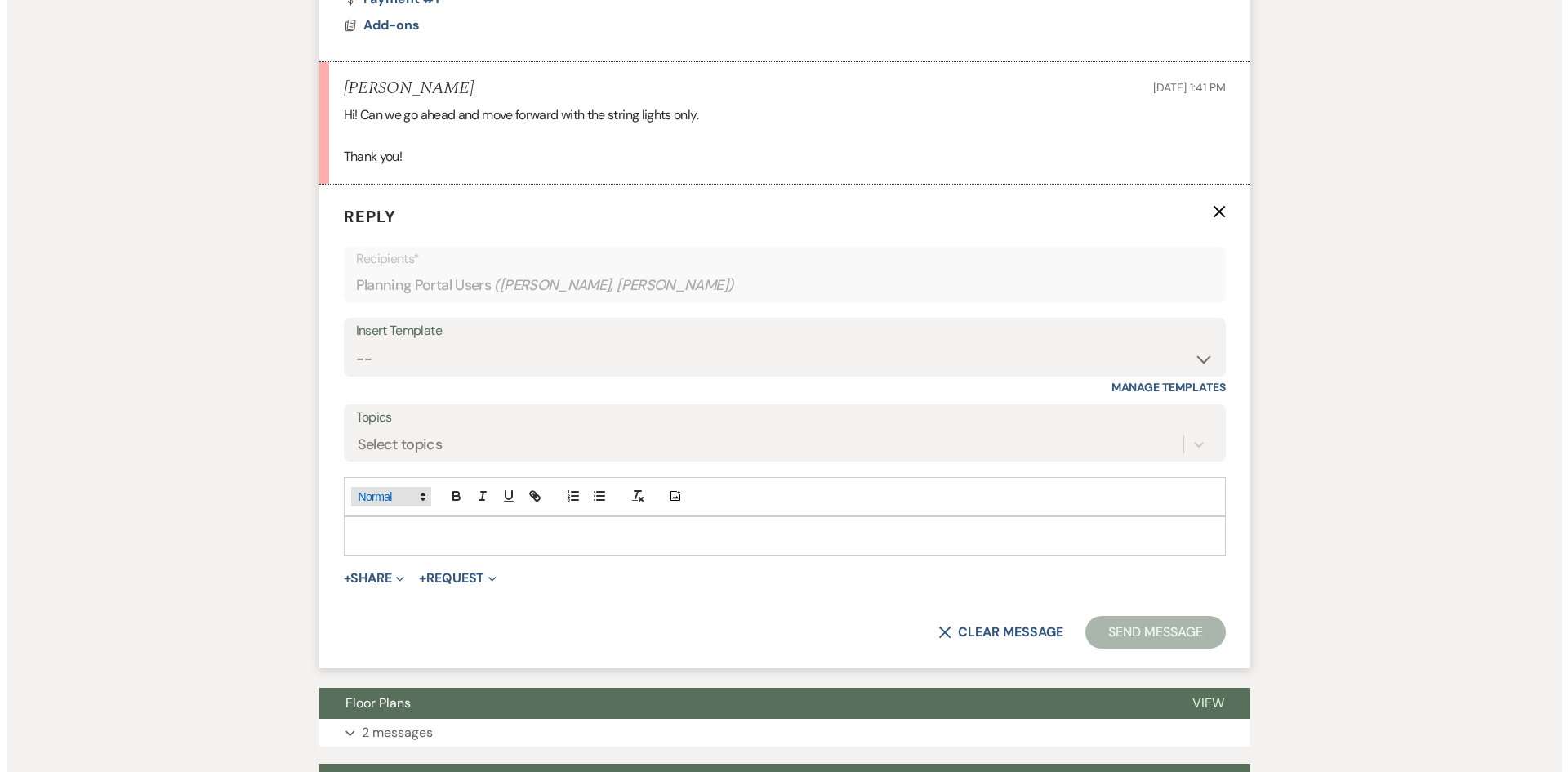
scroll to position [1285, 0]
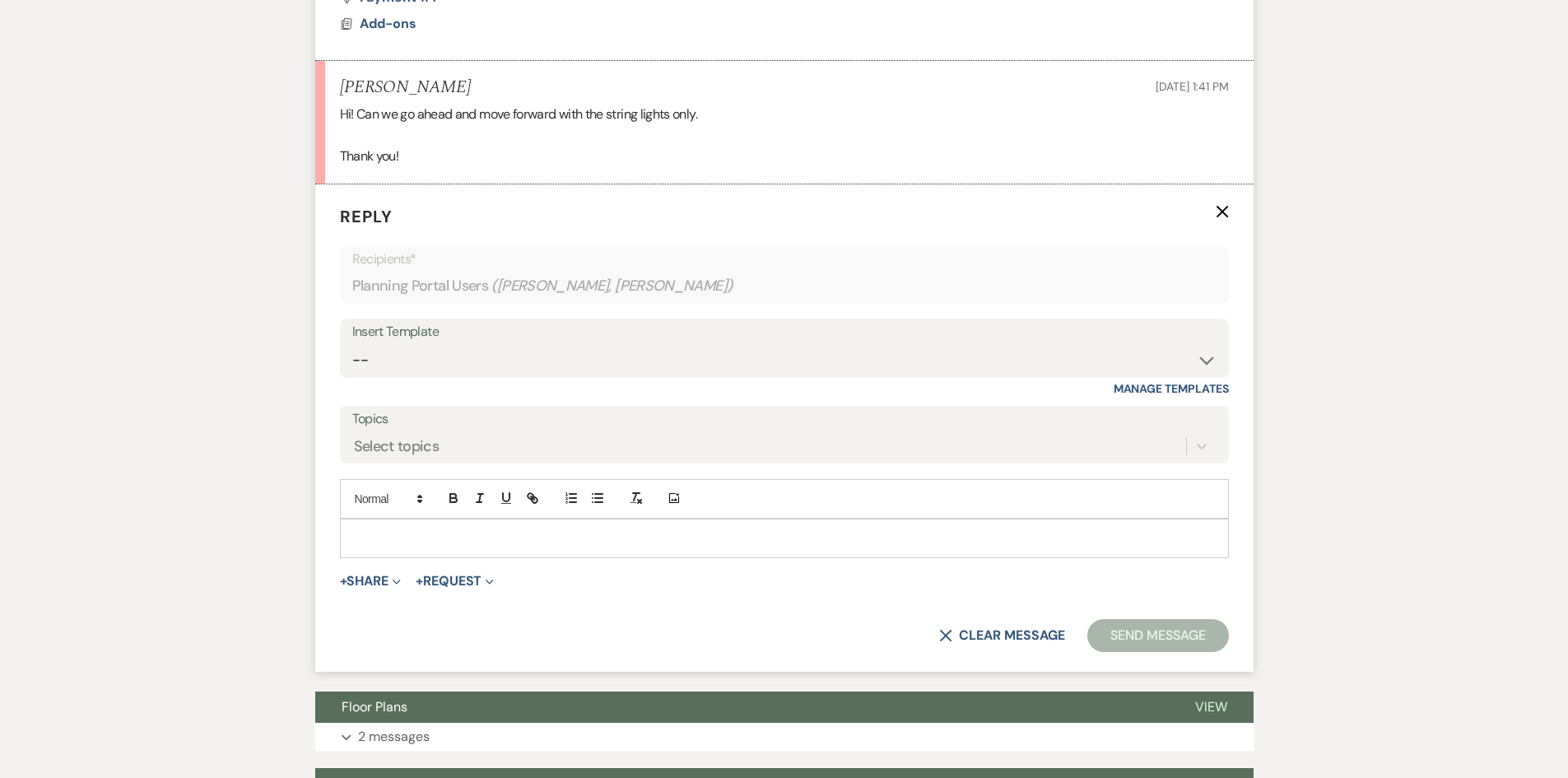
click at [420, 529] on p at bounding box center [784, 538] width 862 height 18
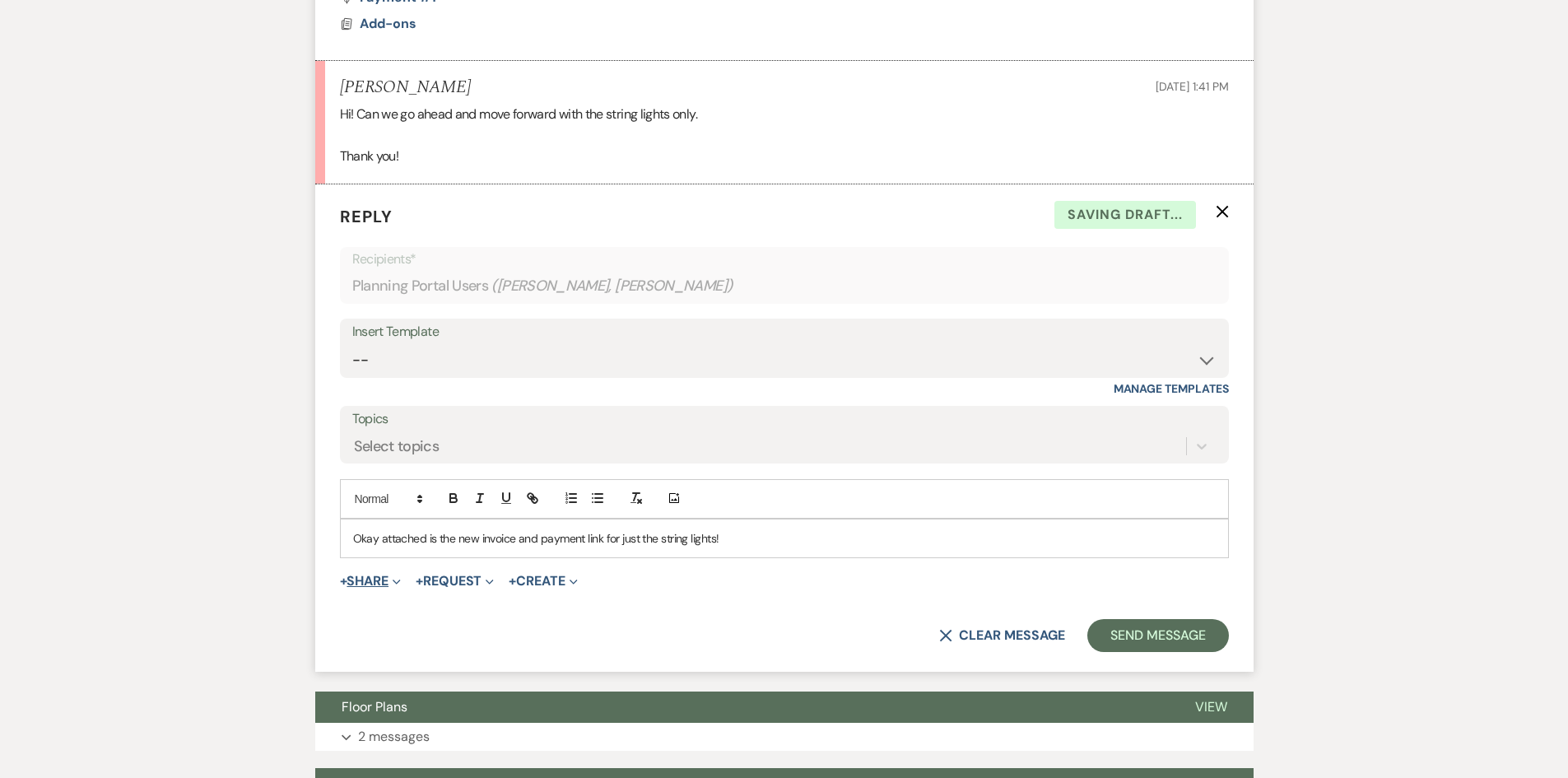
click at [358, 574] on button "+ Share Expand" at bounding box center [370, 581] width 62 height 14
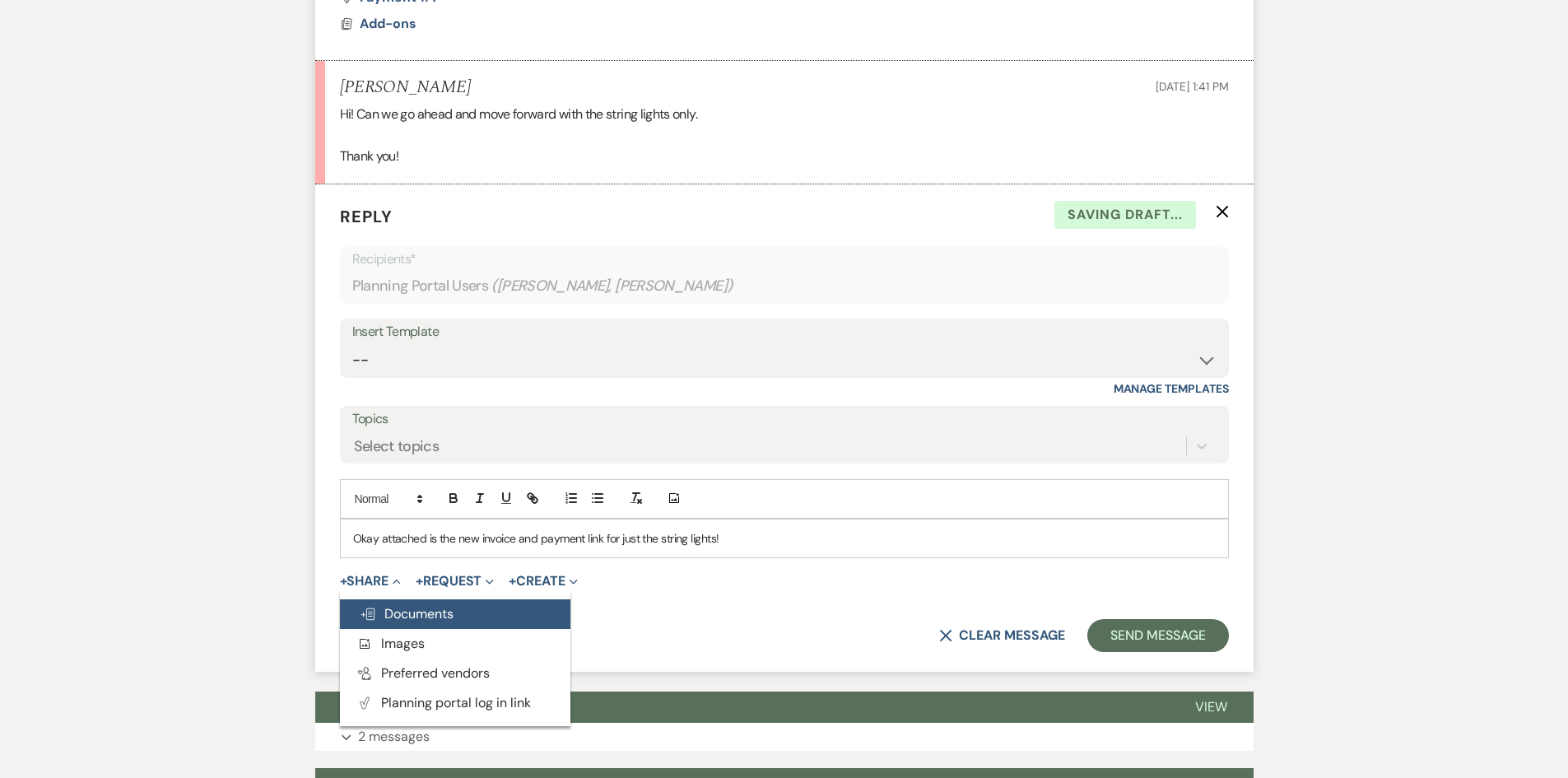
click at [420, 605] on span "Doc Upload Documents" at bounding box center [406, 613] width 93 height 17
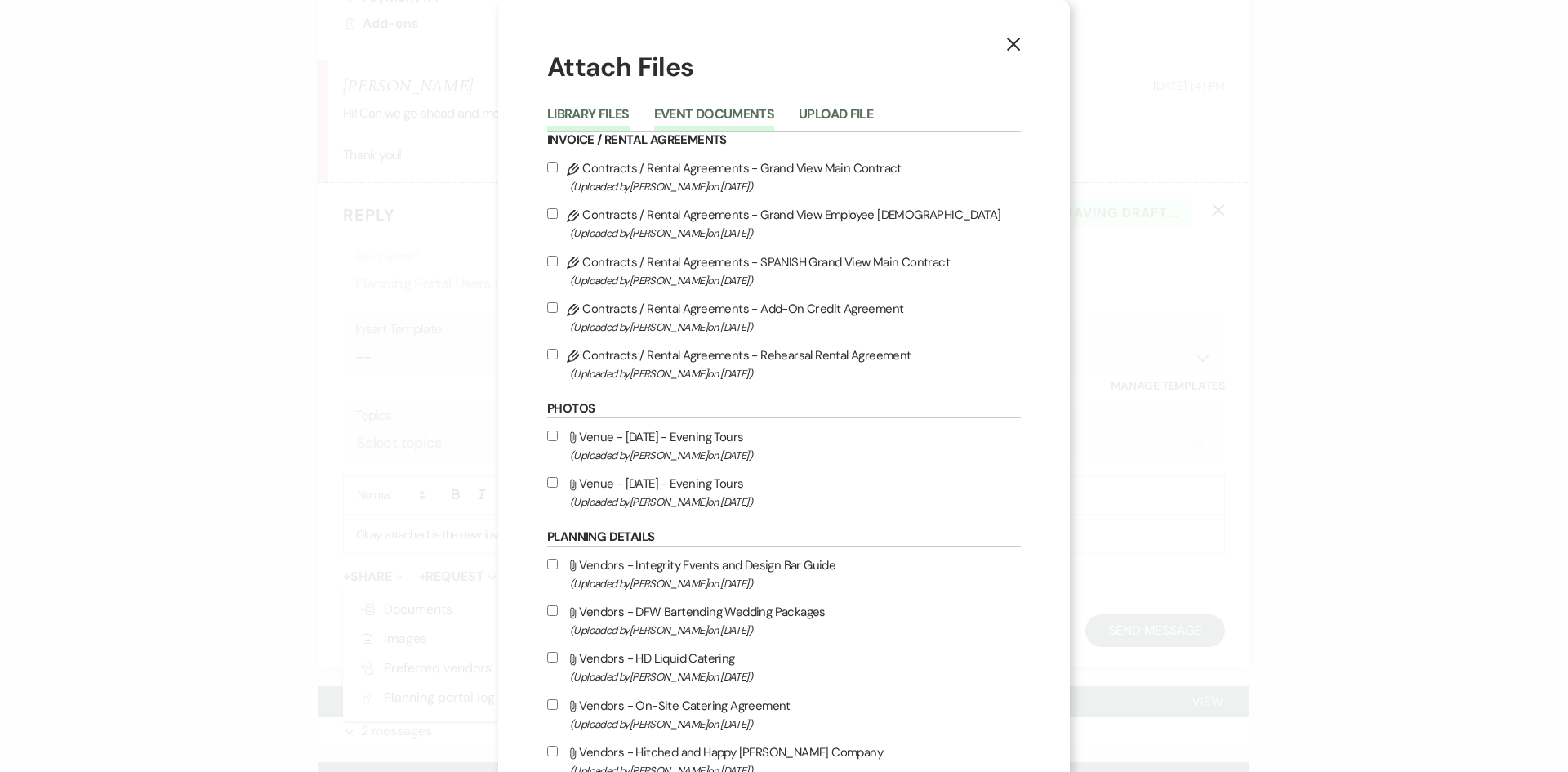
click at [723, 117] on button "Event Documents" at bounding box center [714, 119] width 120 height 23
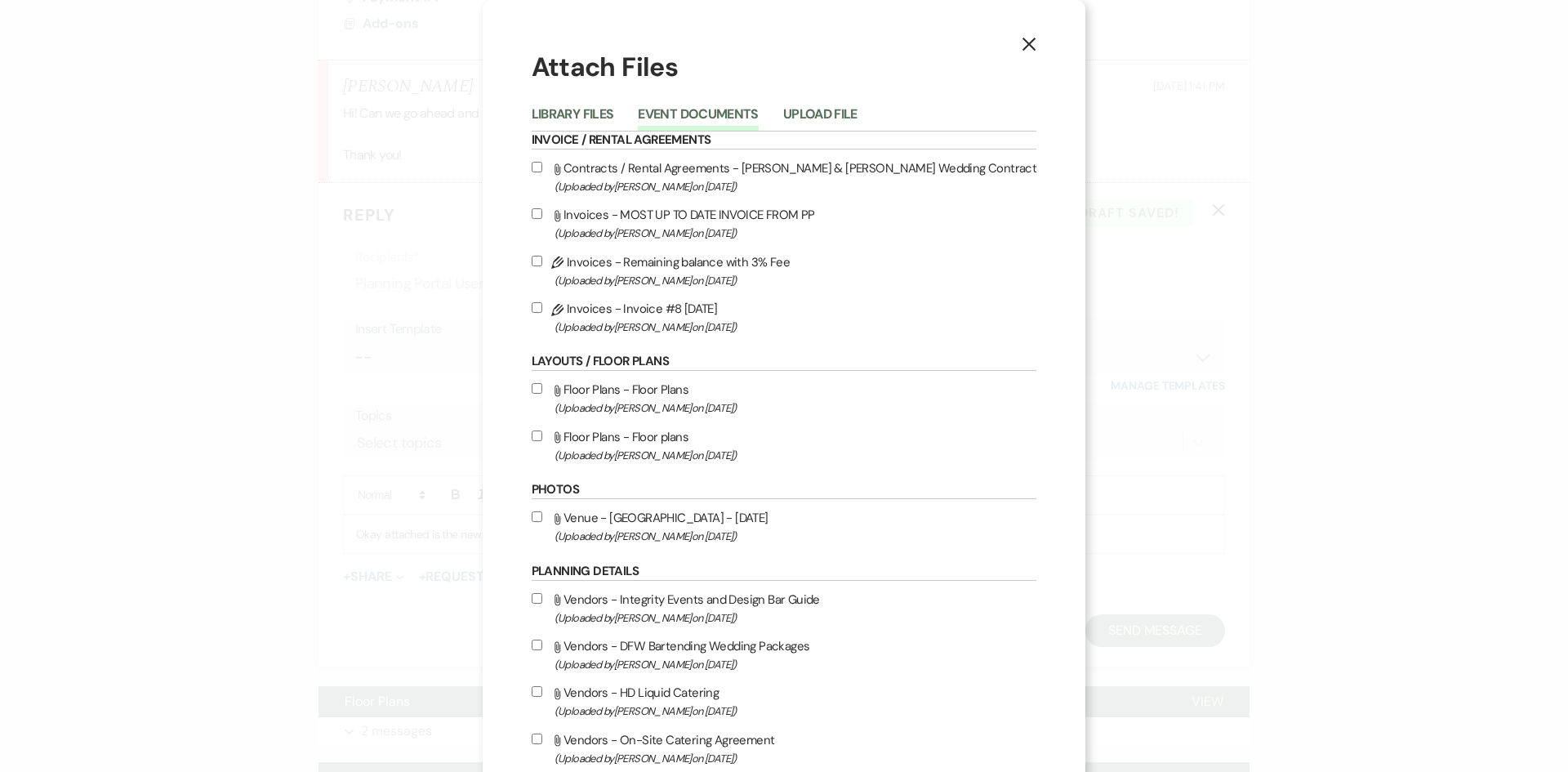
click at [696, 324] on span "(Uploaded by [PERSON_NAME] on [DATE] )" at bounding box center [796, 327] width 483 height 19
click at [542, 313] on input "Pencil Invoices - Invoice #8 [DATE] (Uploaded by [PERSON_NAME] on [DATE] )" at bounding box center [537, 307] width 11 height 11
checkbox input "true"
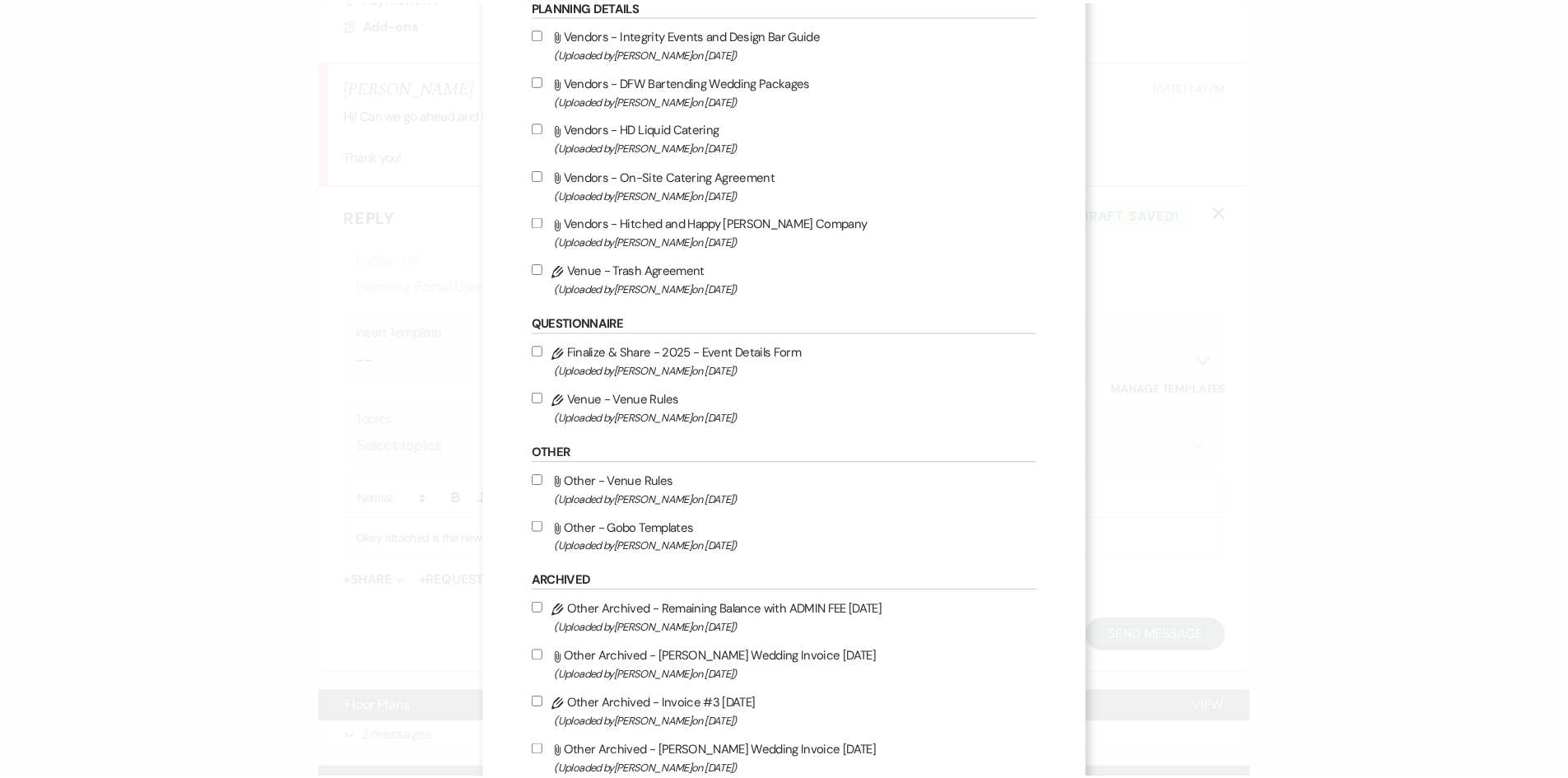
scroll to position [765, 0]
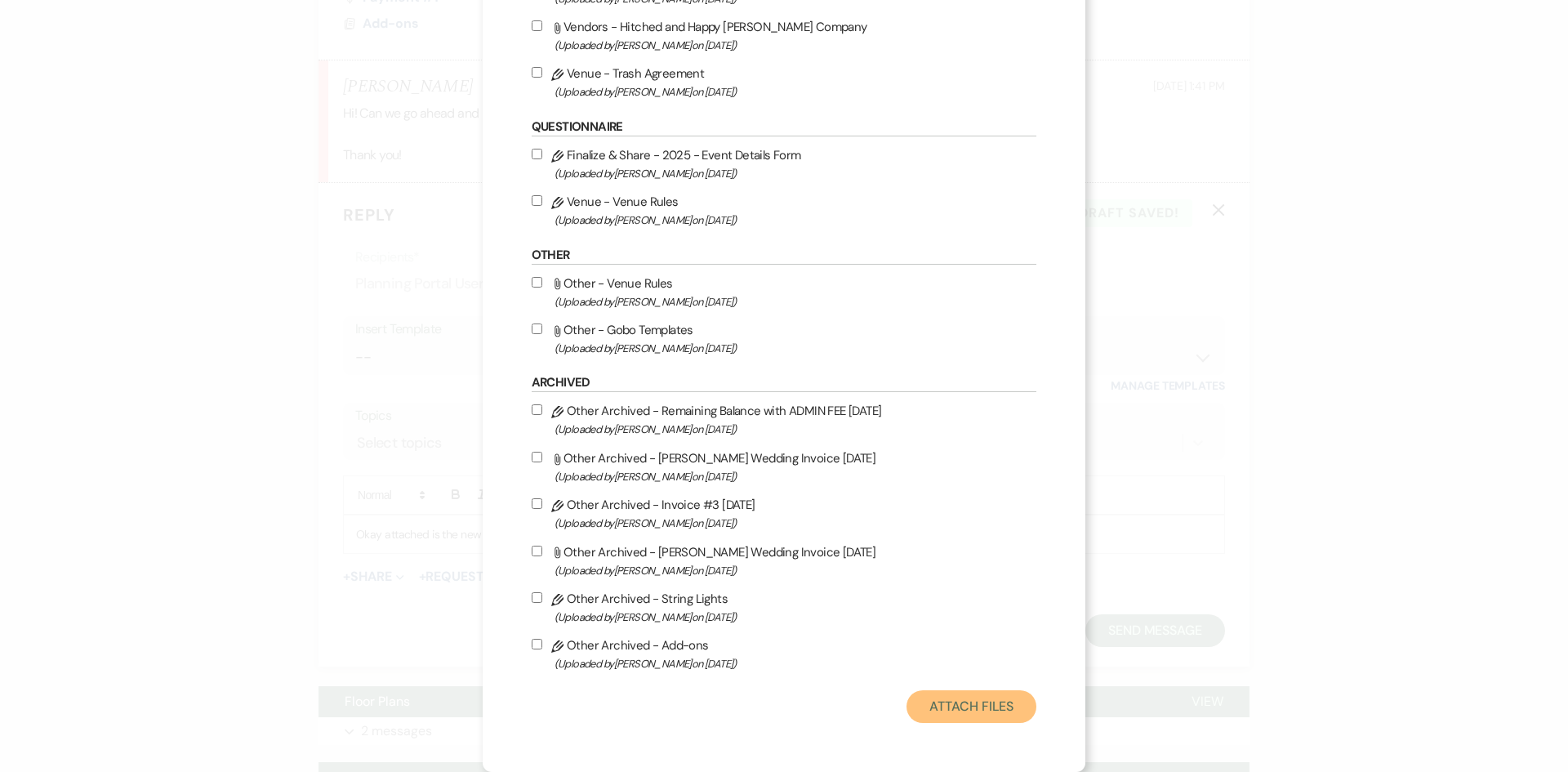
click at [993, 694] on button "Attach Files" at bounding box center [971, 706] width 130 height 33
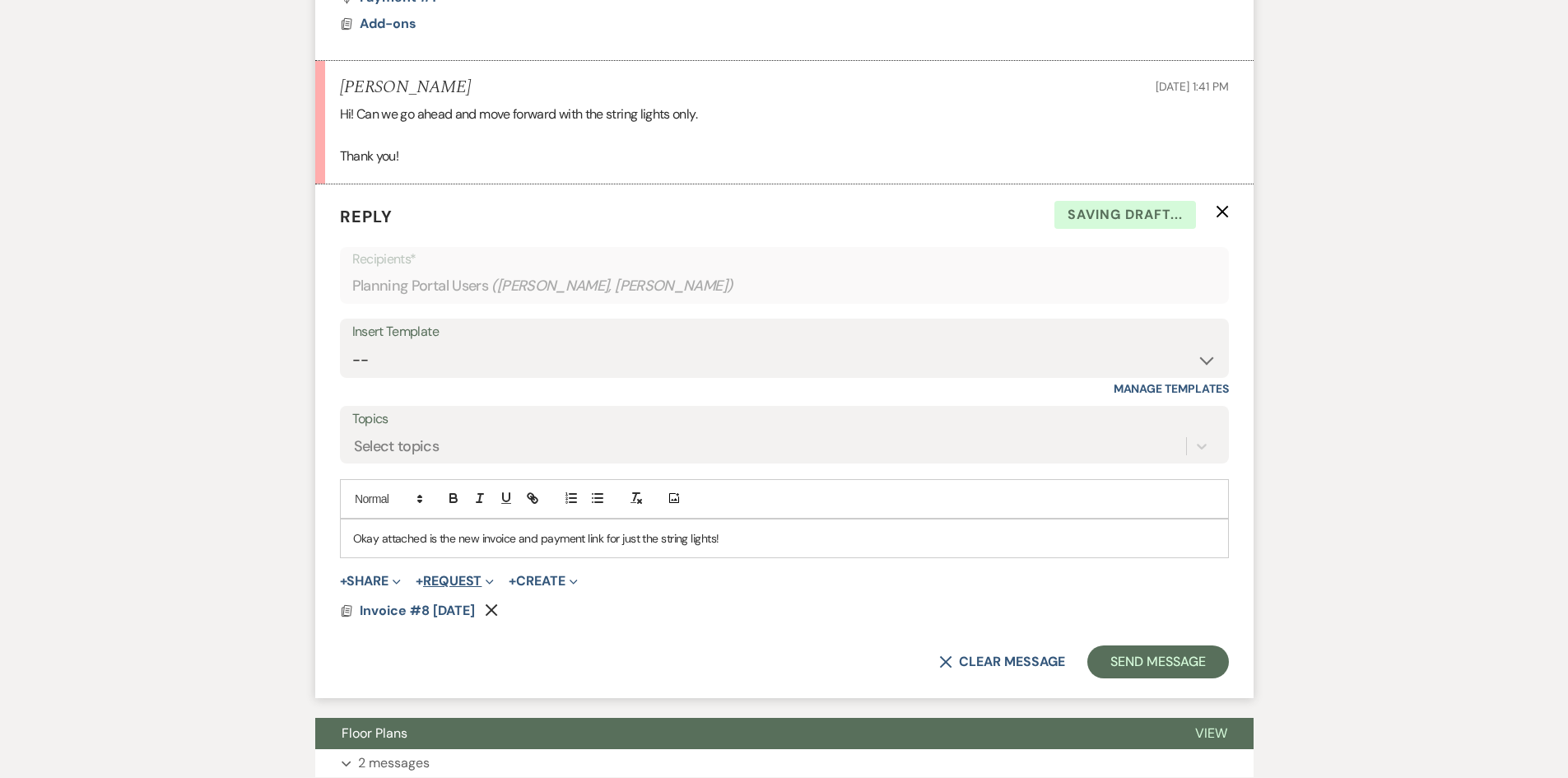
click at [471, 574] on button "+ Request Expand" at bounding box center [454, 581] width 78 height 14
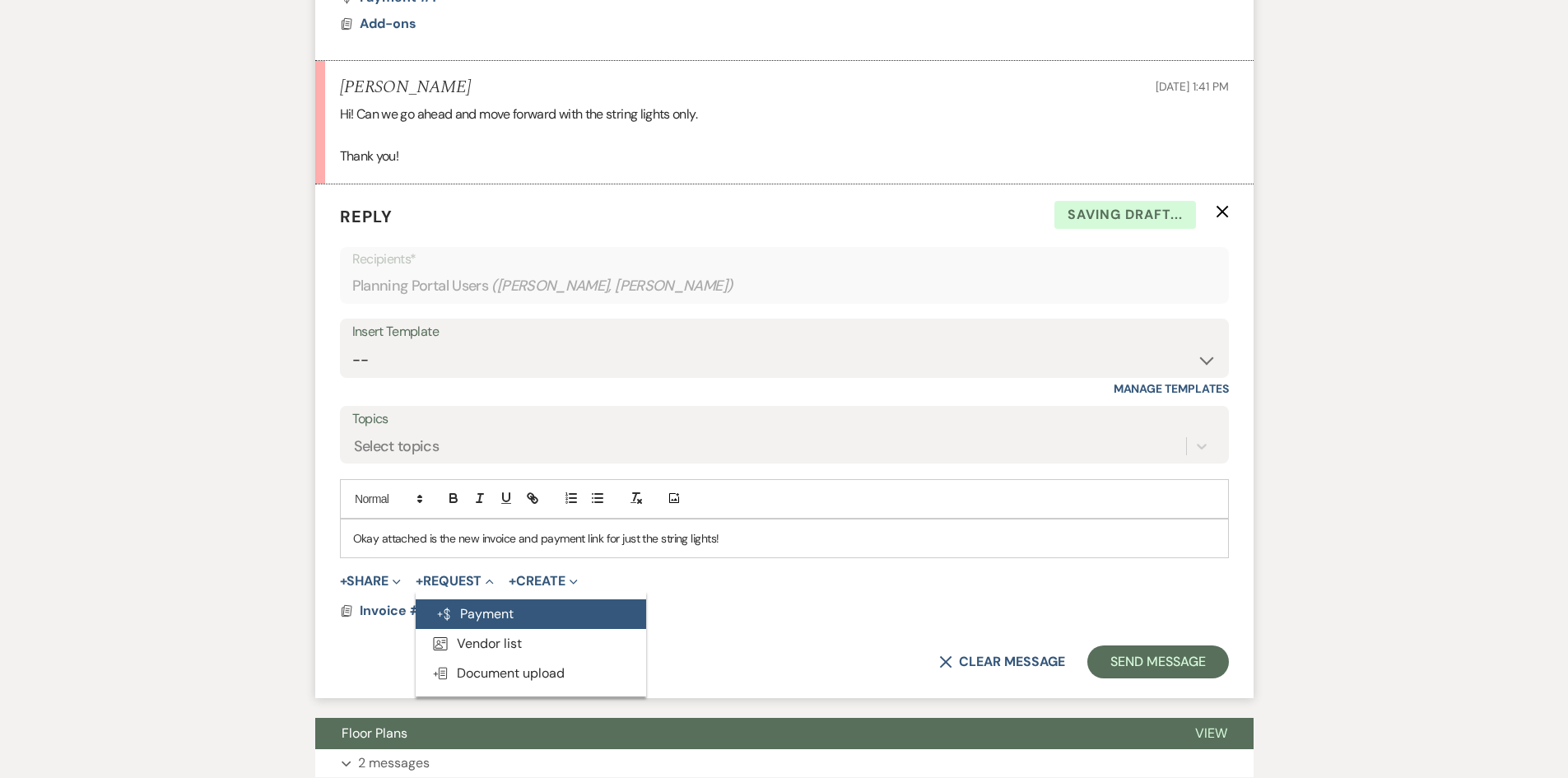
click at [486, 599] on button "Generate Payment Payment" at bounding box center [530, 613] width 230 height 30
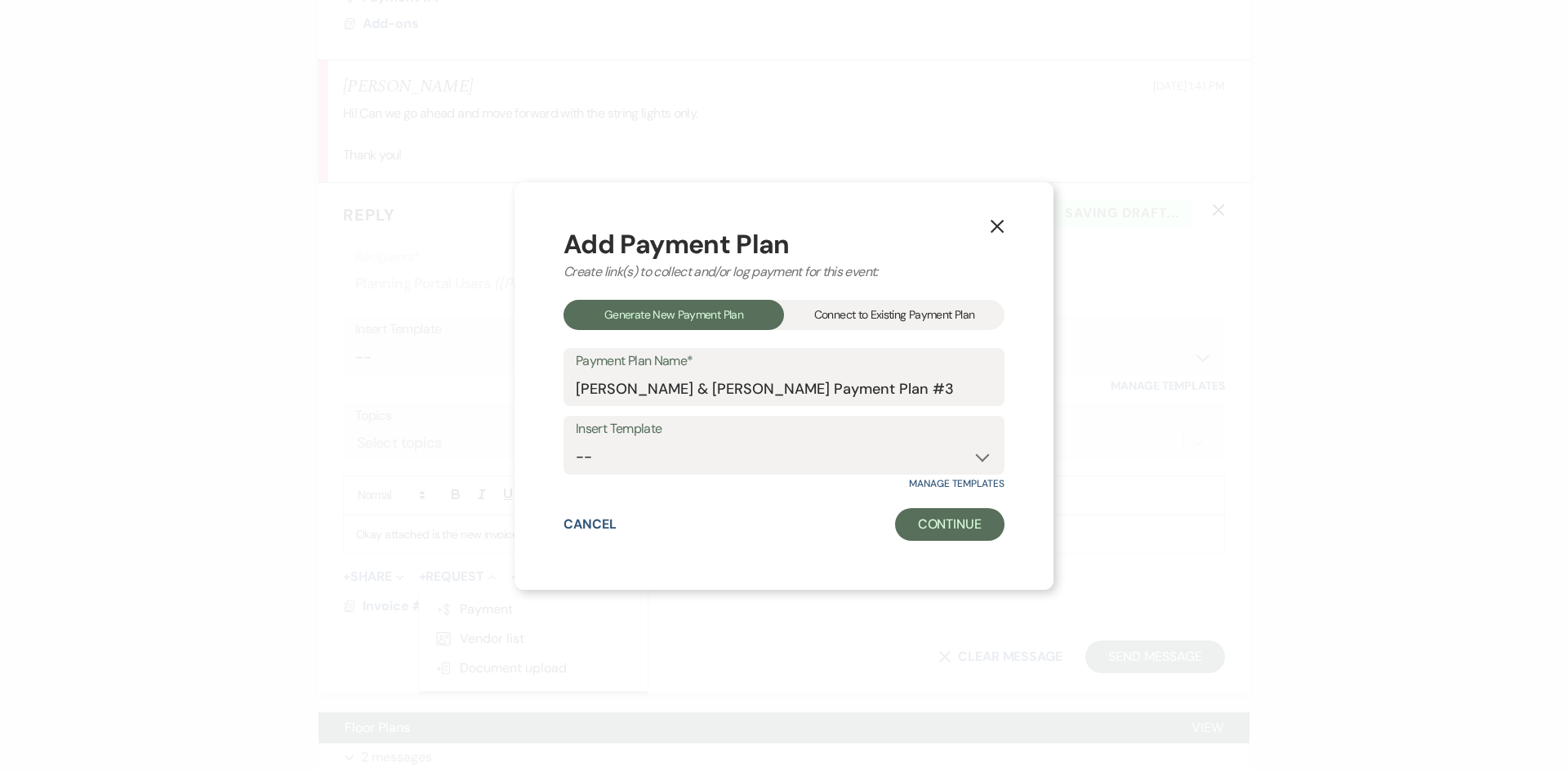
click at [849, 303] on div "Connect to Existing Payment Plan" at bounding box center [894, 315] width 221 height 30
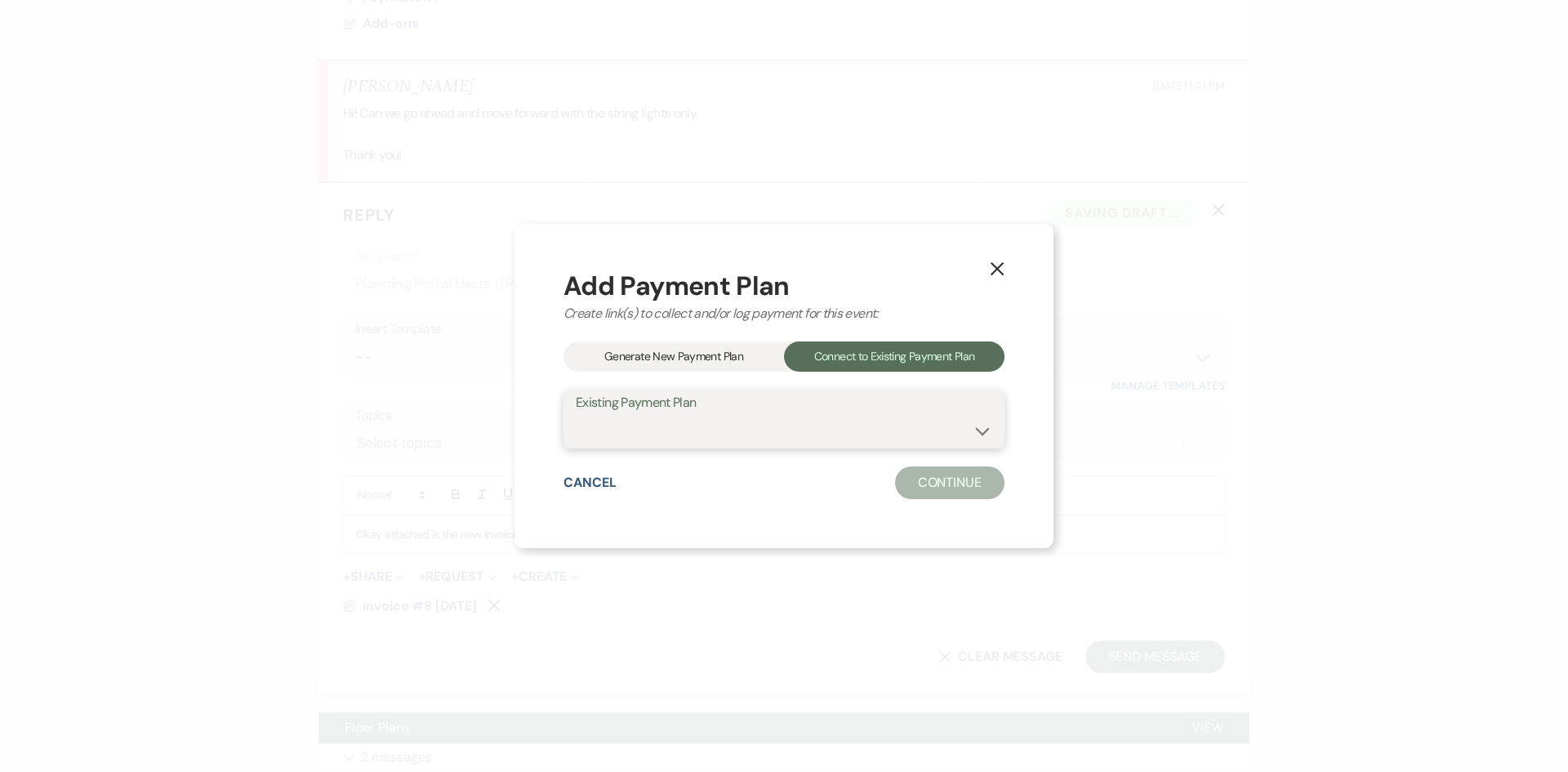
drag, startPoint x: 771, startPoint y: 435, endPoint x: 771, endPoint y: 443, distance: 8.0
click at [771, 435] on select "ADD-ONS [PERSON_NAME] & [PERSON_NAME] Payment Plan" at bounding box center [784, 431] width 416 height 32
select select "26015"
click at [576, 415] on select "ADD-ONS [PERSON_NAME] & [PERSON_NAME] Payment Plan" at bounding box center [784, 431] width 416 height 32
click at [905, 479] on button "Continue" at bounding box center [950, 482] width 110 height 33
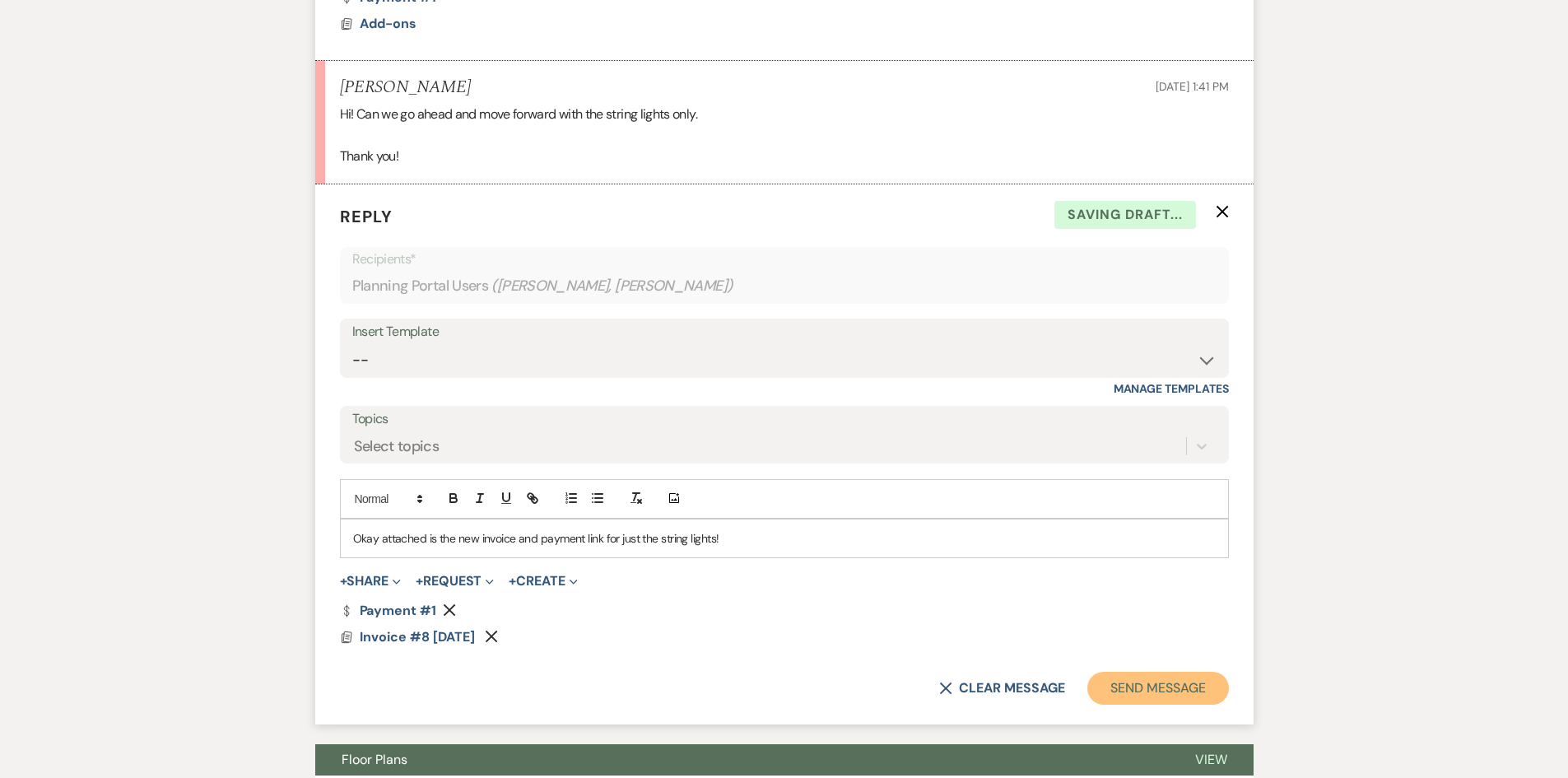
click at [1148, 672] on button "Send Message" at bounding box center [1158, 688] width 141 height 33
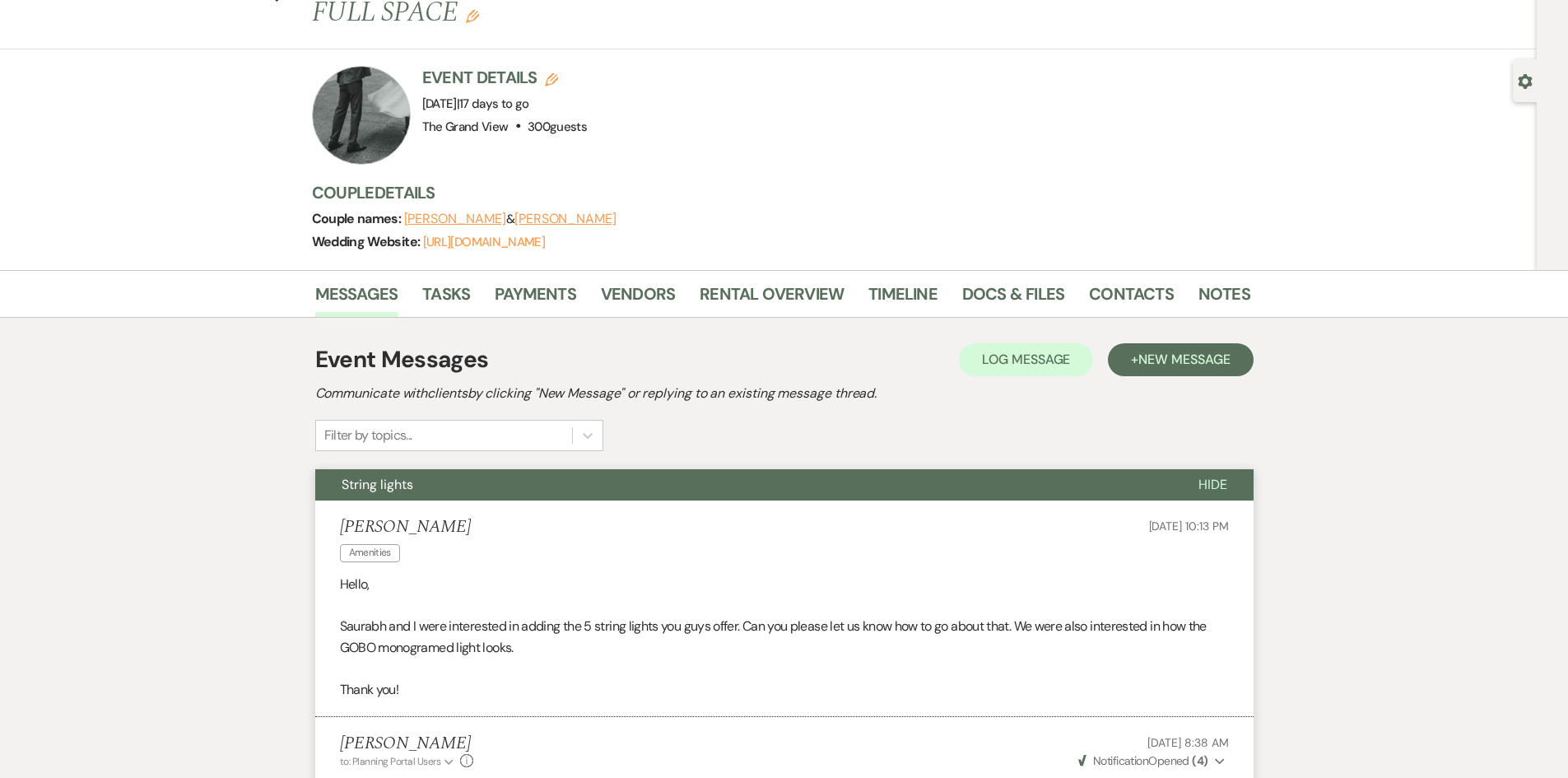
scroll to position [0, 0]
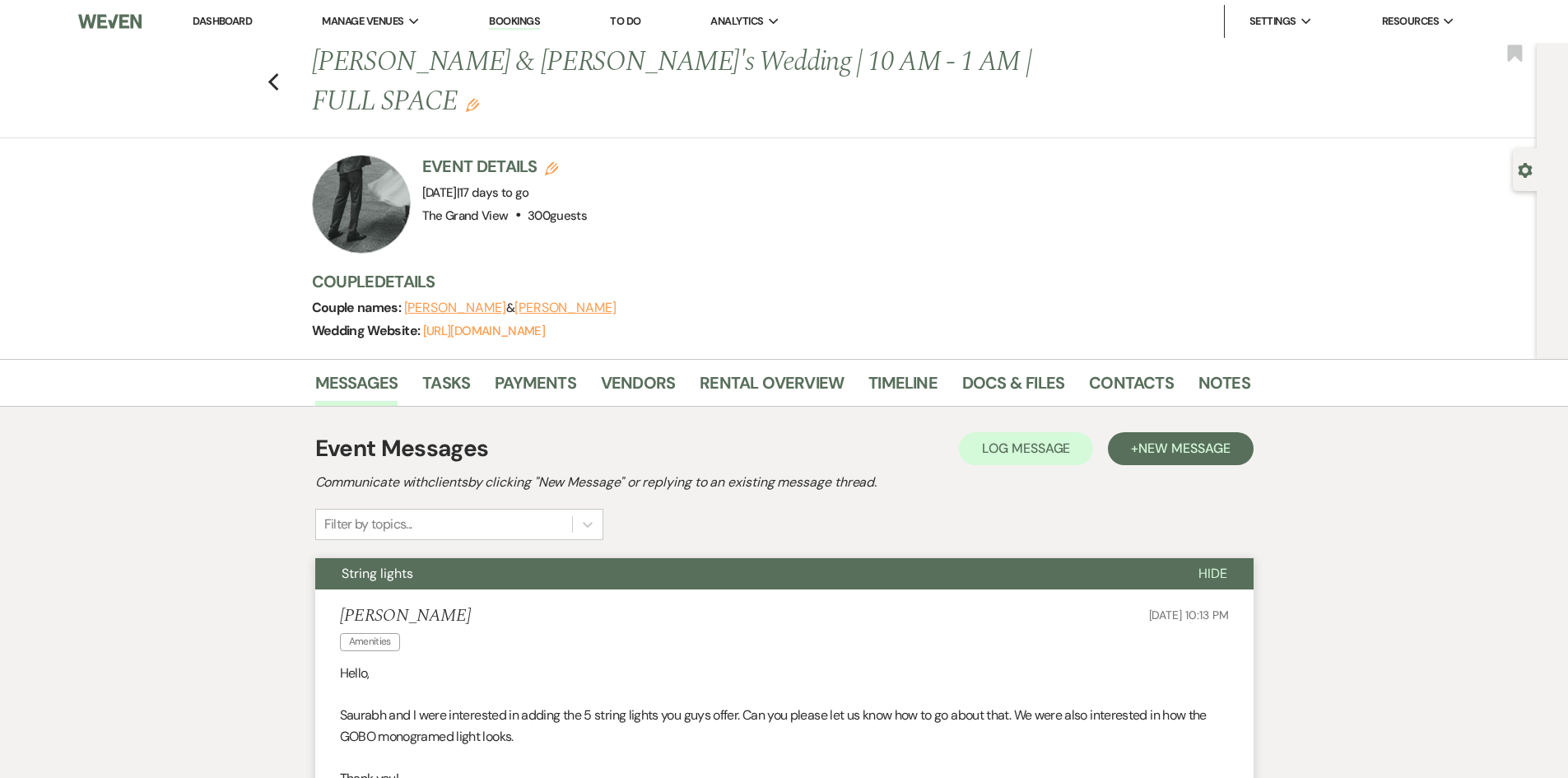
click at [206, 17] on link "Dashboard" at bounding box center [223, 20] width 59 height 14
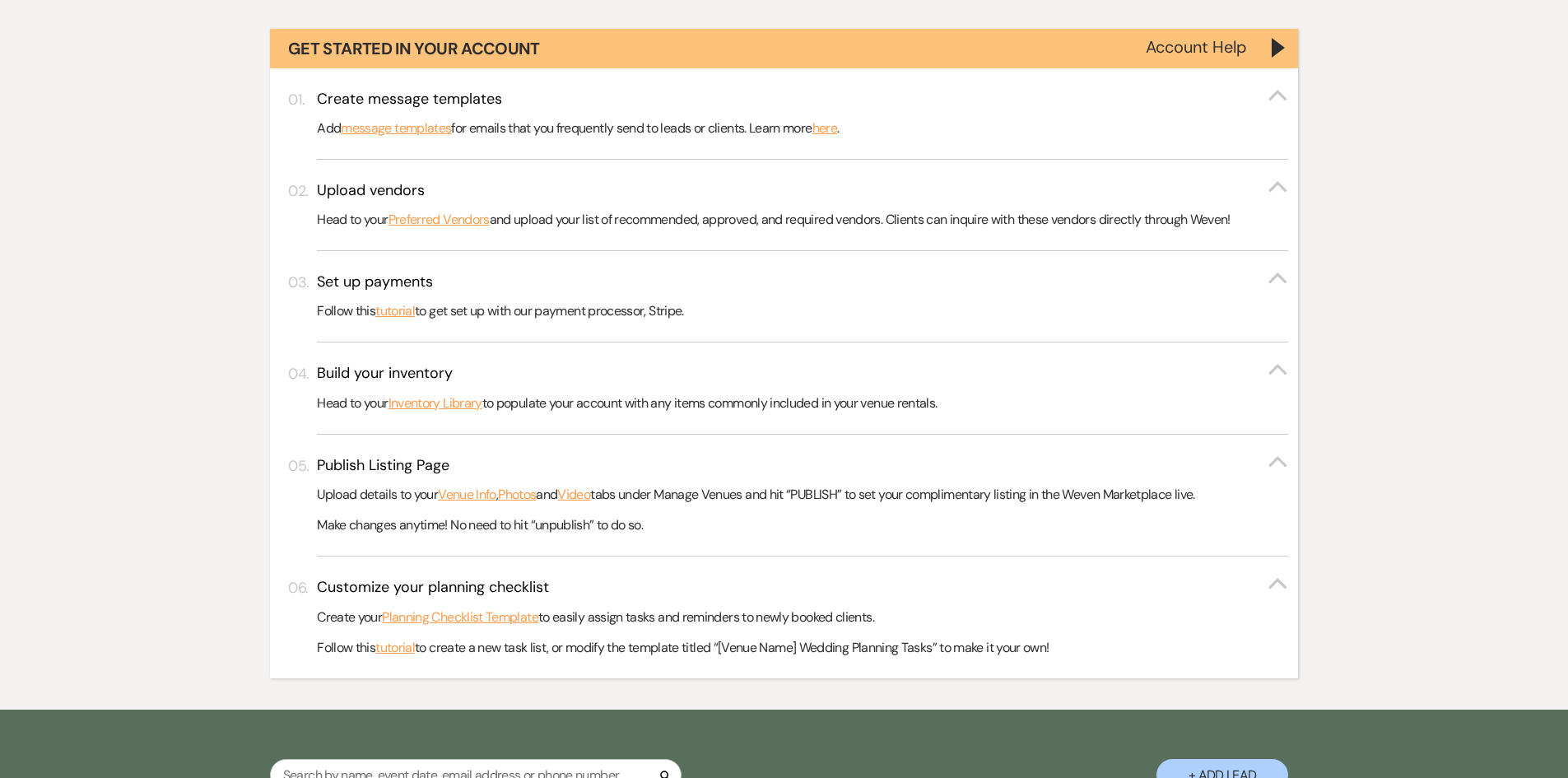
scroll to position [905, 0]
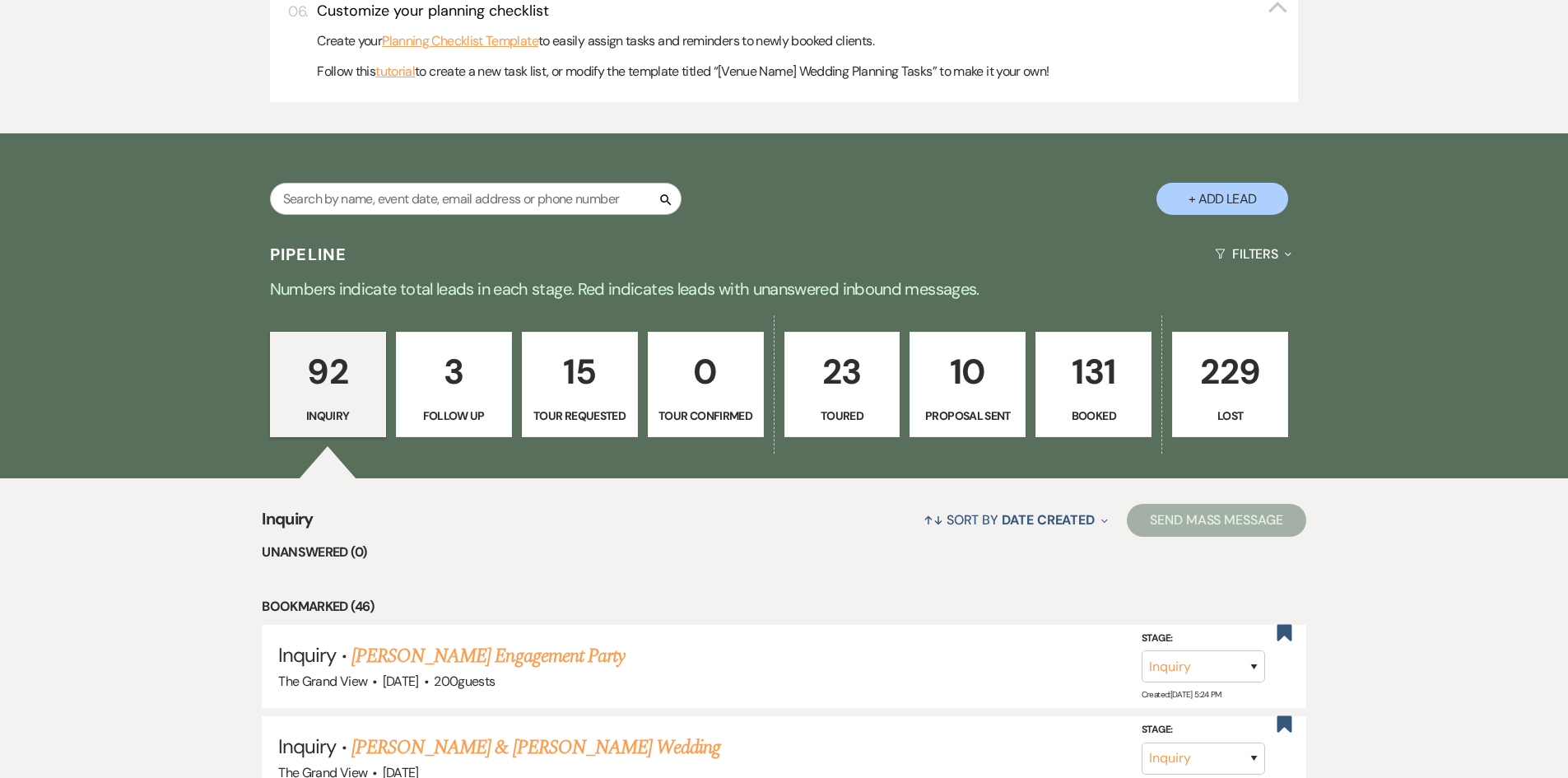
click at [1123, 394] on p "131" at bounding box center [1092, 371] width 94 height 55
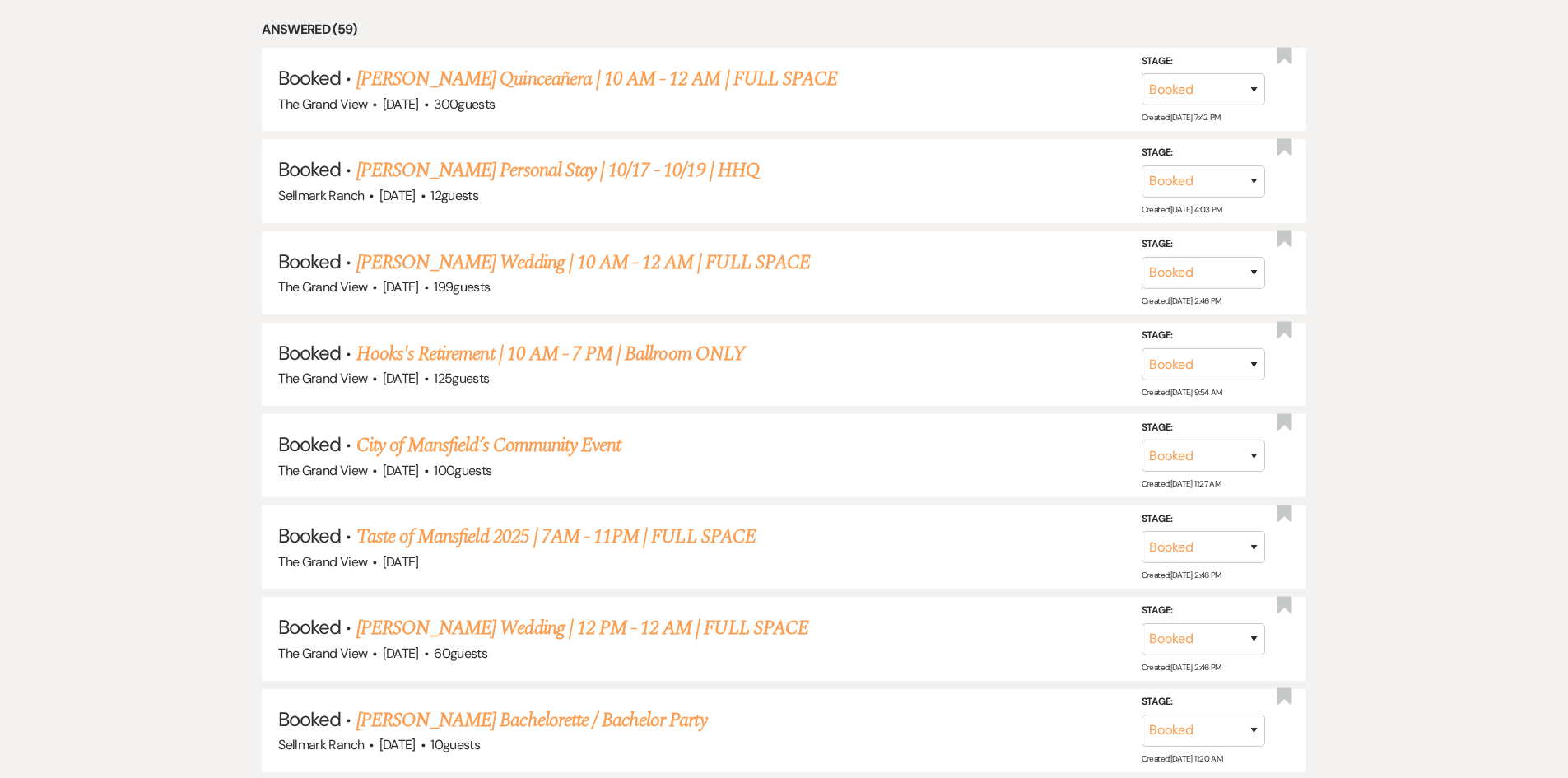
scroll to position [1975, 0]
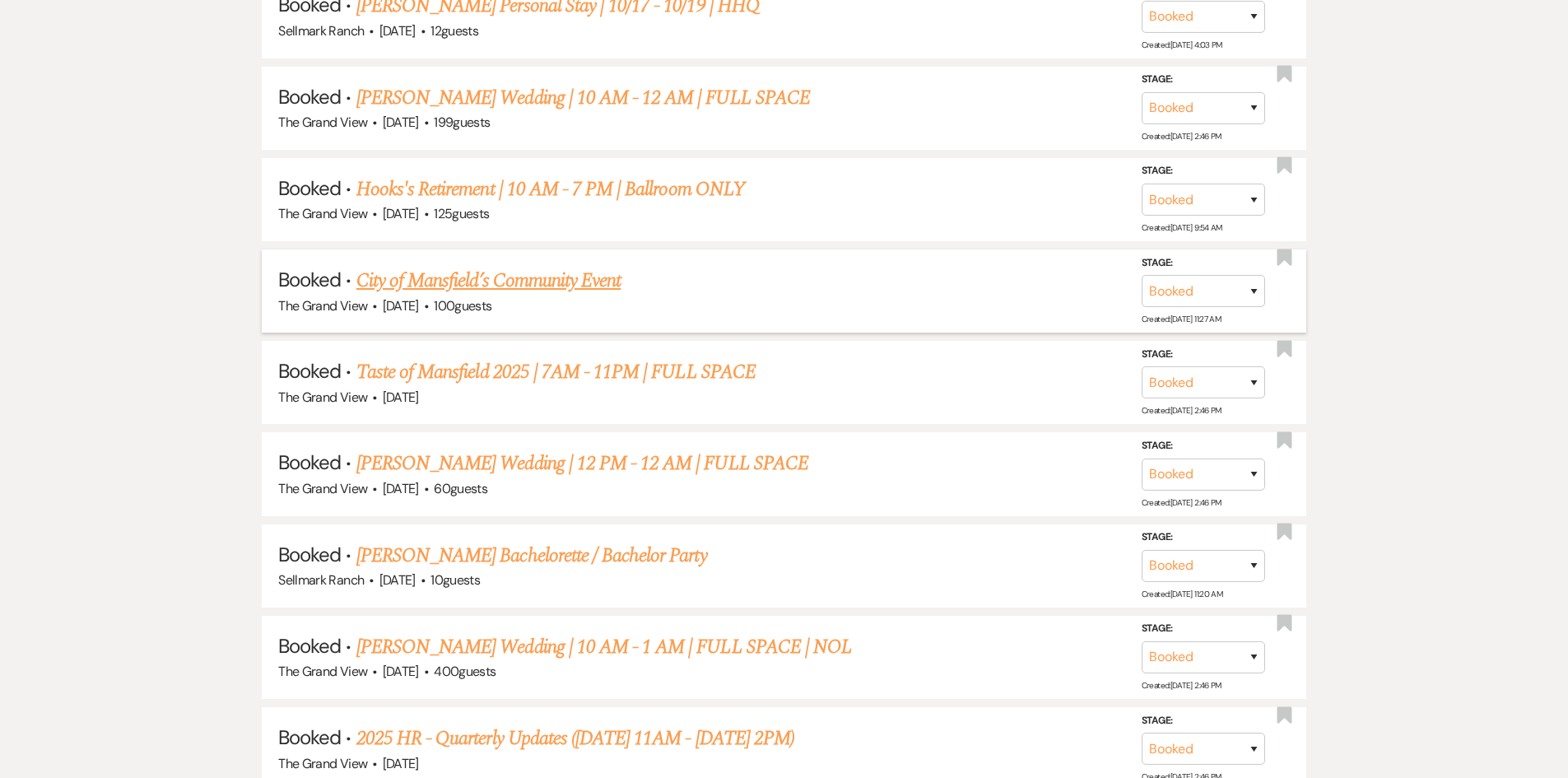
click at [437, 274] on link "City of Mansfield’s Community Event" at bounding box center [488, 280] width 264 height 30
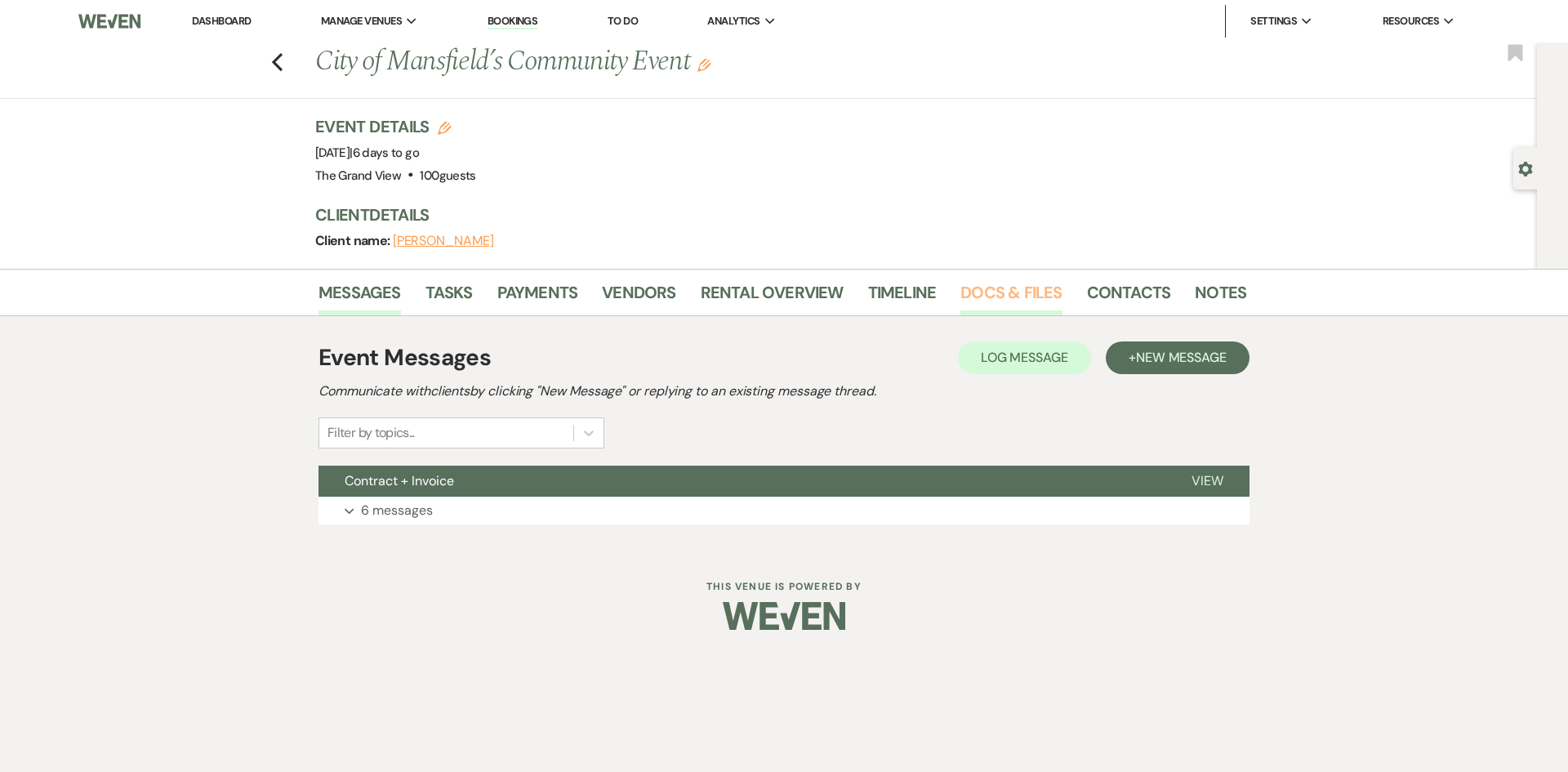
click at [1045, 301] on link "Docs & Files" at bounding box center [1011, 297] width 101 height 36
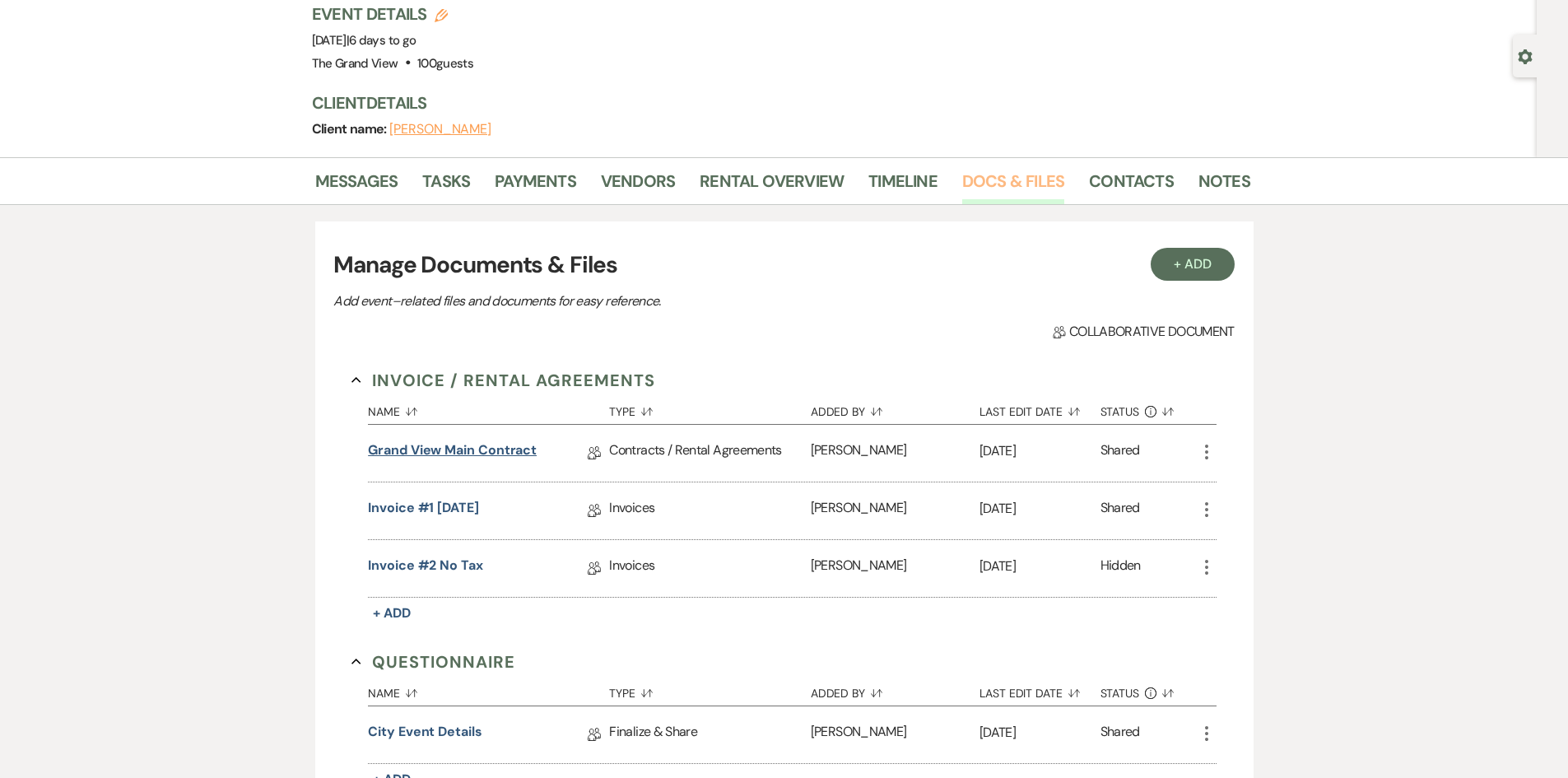
scroll to position [165, 0]
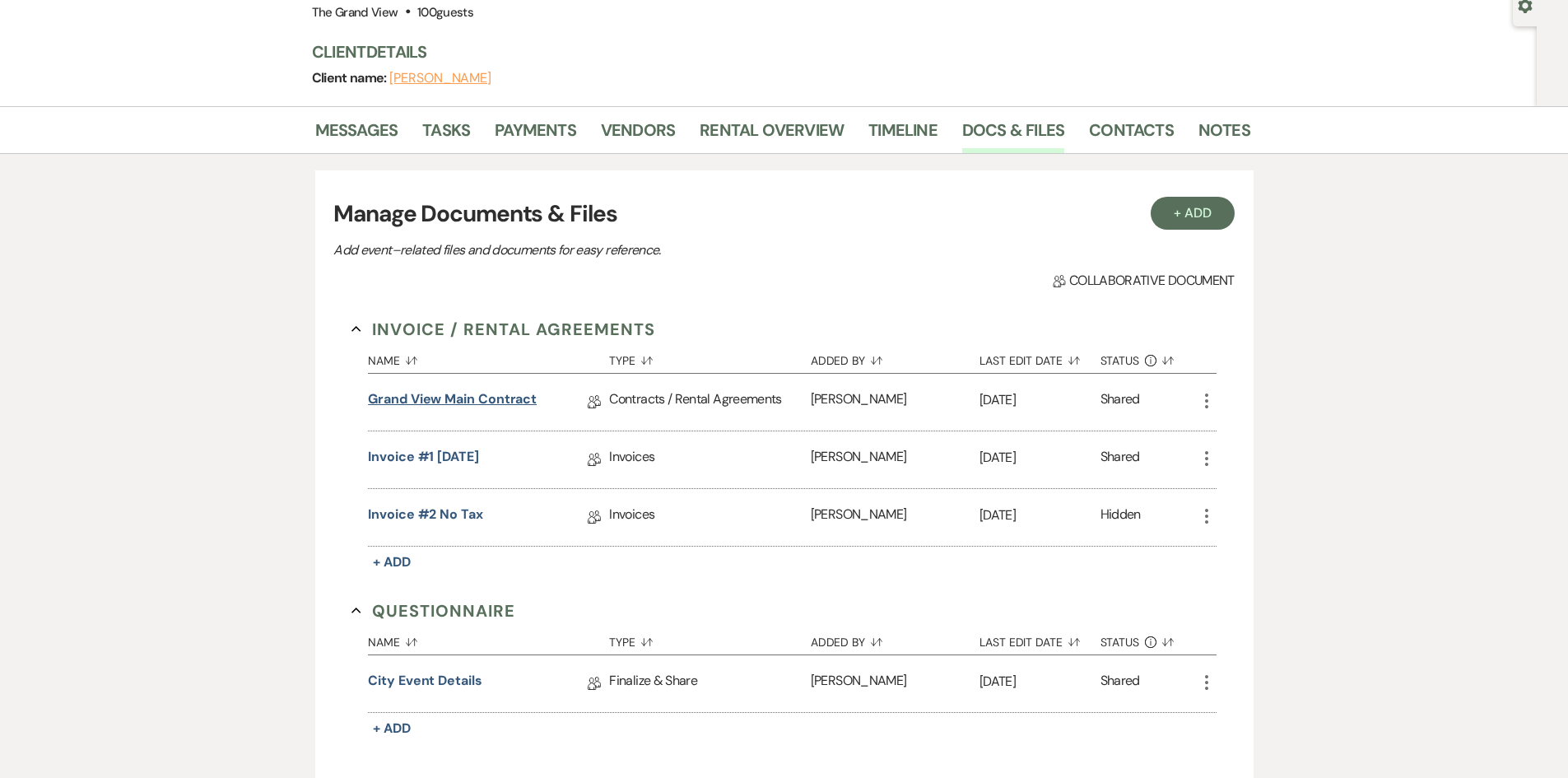
click at [483, 399] on link "Grand View Main Contract" at bounding box center [452, 402] width 169 height 25
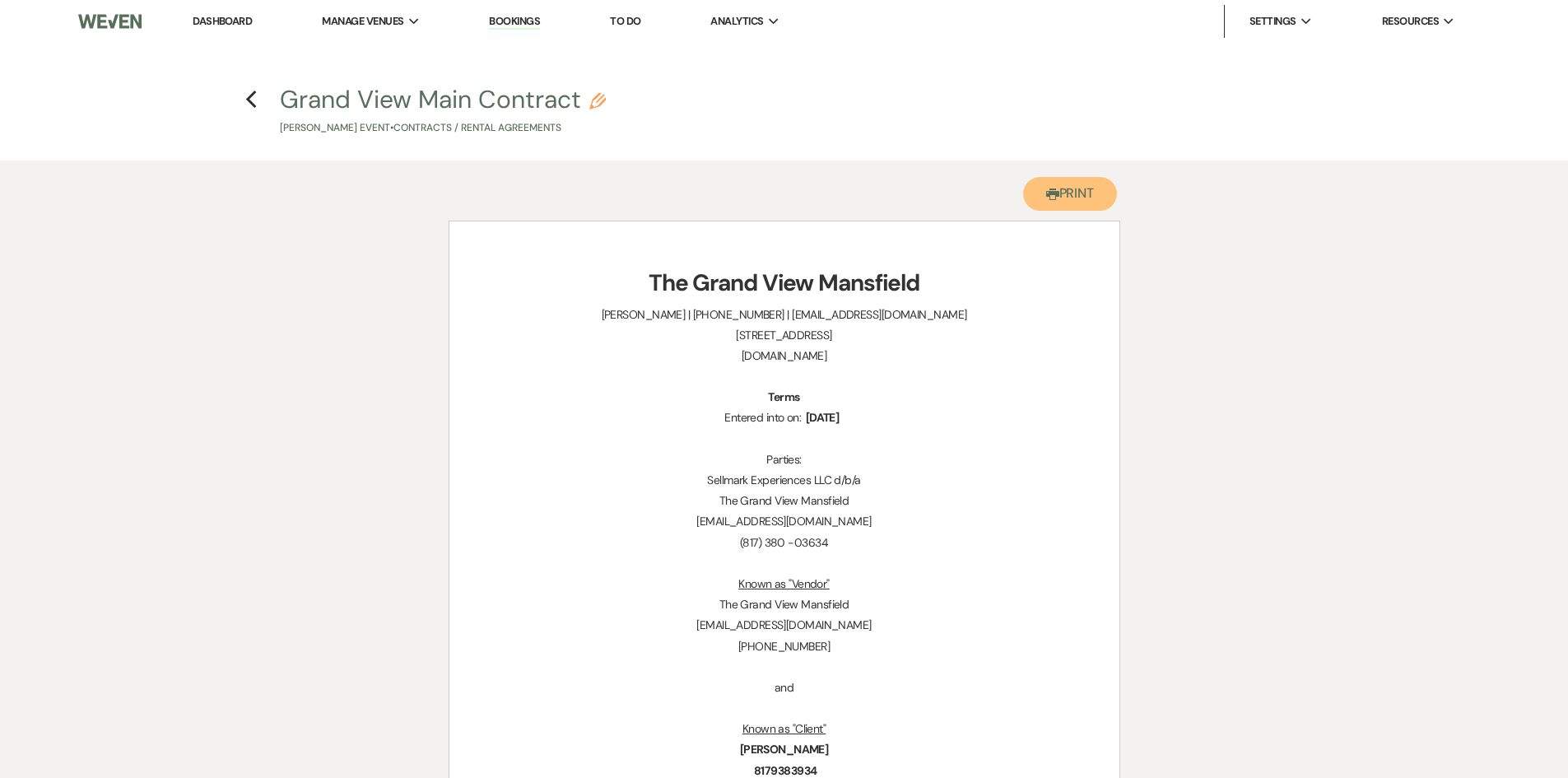
click at [1071, 190] on button "Printer Print" at bounding box center [1069, 194] width 94 height 34
